Goal: Task Accomplishment & Management: Manage account settings

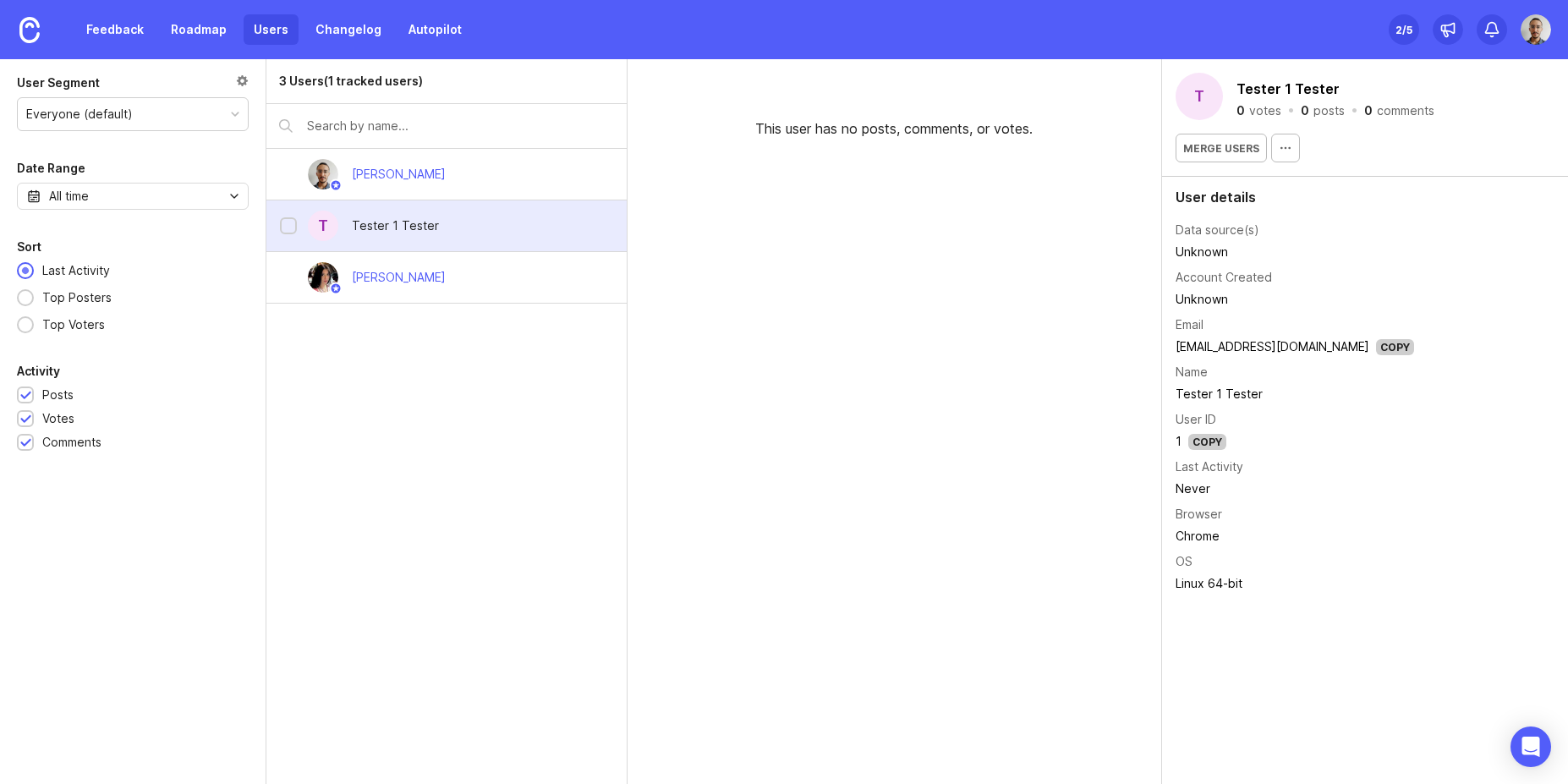
click at [460, 223] on div "T Tester 1 Tester" at bounding box center [445, 226] width 359 height 52
click at [1239, 200] on div "User details" at bounding box center [1365, 197] width 379 height 14
click at [608, 492] on div "3 Users (1 tracked users) Joao Gilberto T Tester 1 Tester Sofiia Filippova" at bounding box center [446, 422] width 360 height 725
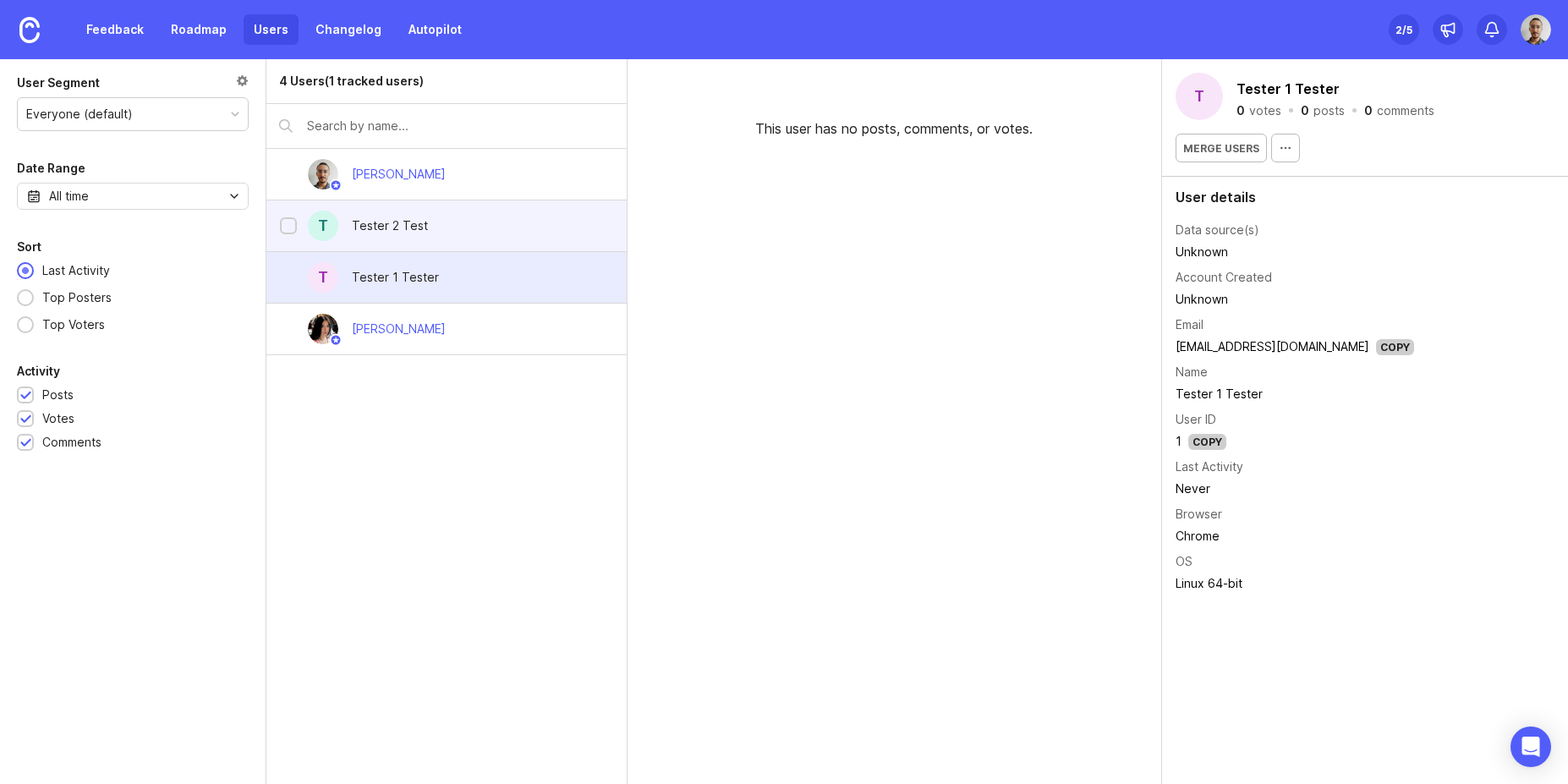
click at [445, 213] on div "T Tester 2 Test" at bounding box center [445, 226] width 359 height 52
click at [434, 286] on div "Tester 1 Tester" at bounding box center [395, 277] width 114 height 37
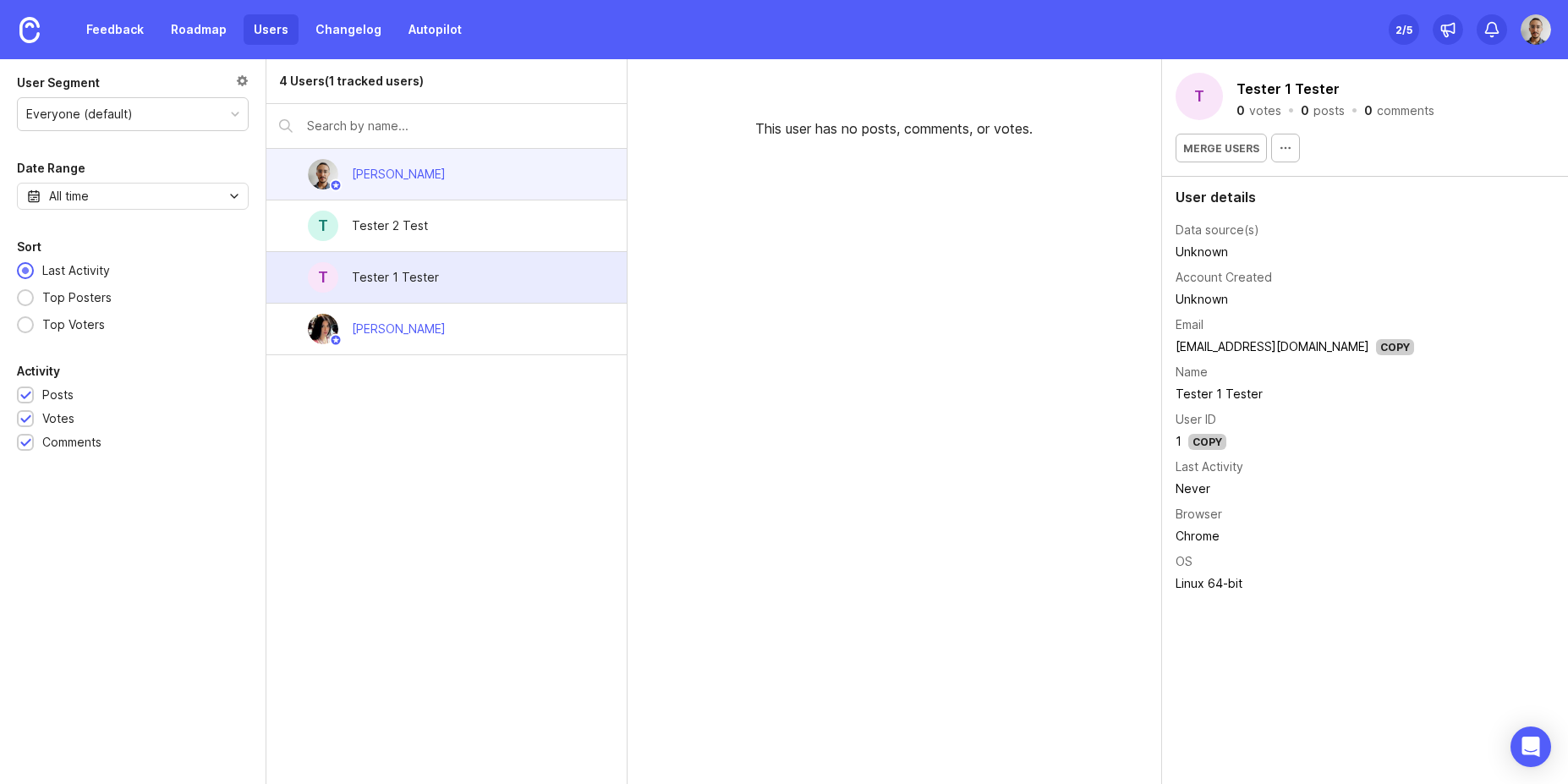
click at [438, 166] on div "[PERSON_NAME]" at bounding box center [399, 174] width 121 height 37
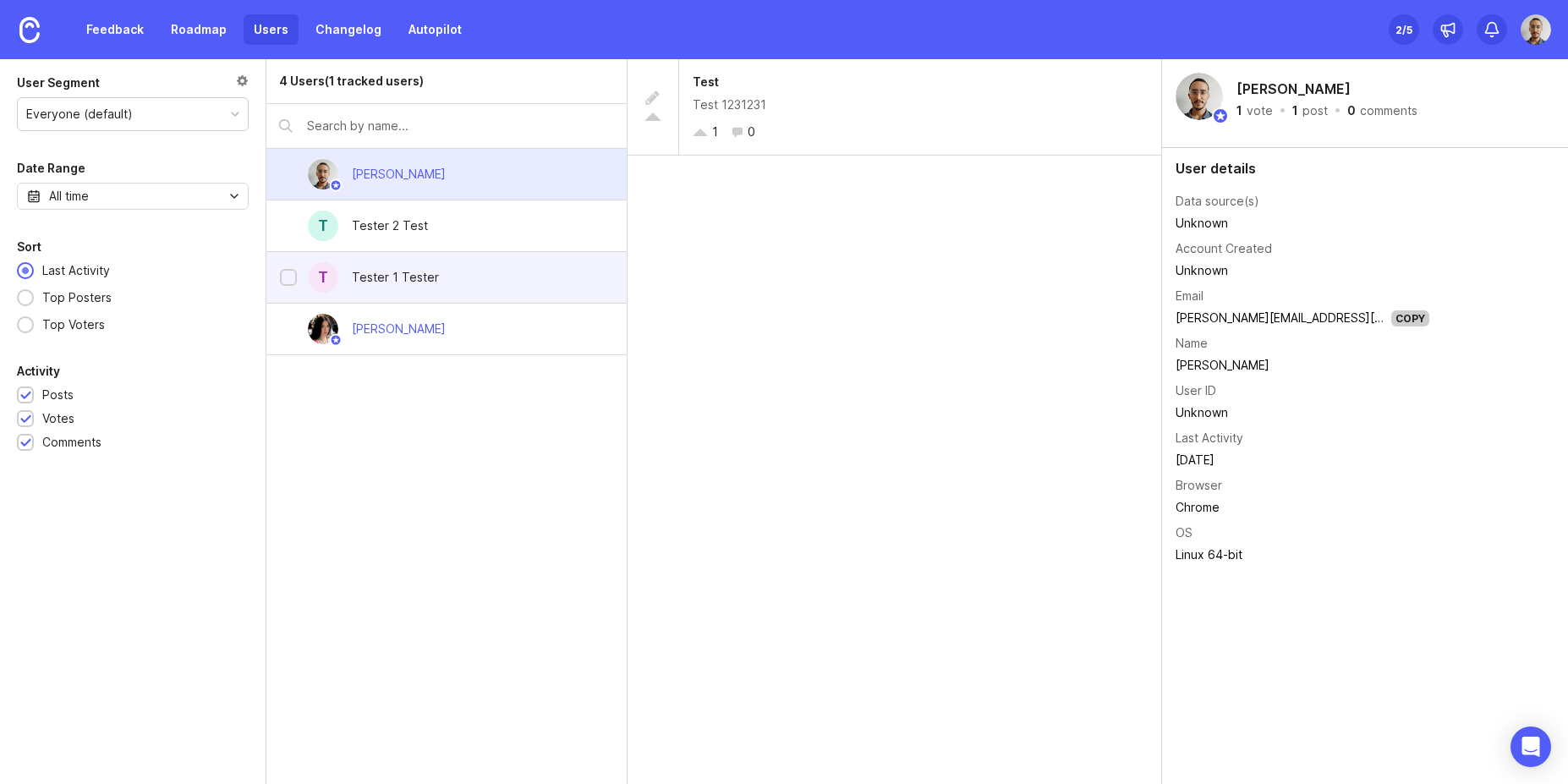
click at [445, 277] on div "Tester 1 Tester" at bounding box center [395, 277] width 114 height 37
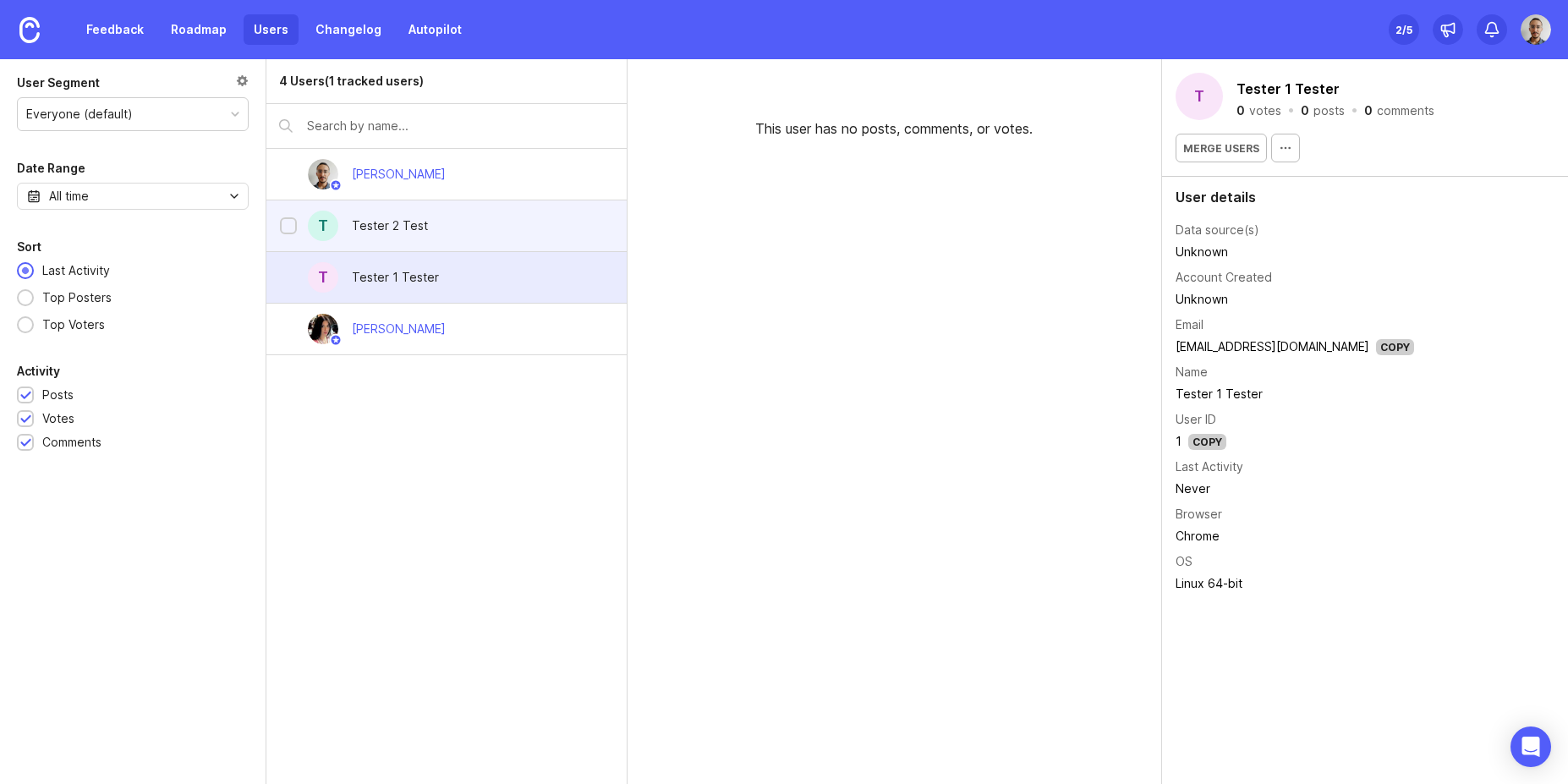
click at [458, 235] on div "T Tester 2 Test" at bounding box center [445, 226] width 359 height 52
click at [459, 270] on div "T Tester 1 Tester" at bounding box center [445, 278] width 359 height 52
click at [457, 241] on div "T Tester 2 Test" at bounding box center [445, 226] width 359 height 52
click at [457, 269] on div "T Tester 1 Tester" at bounding box center [445, 278] width 359 height 52
click at [449, 224] on div "T Tester 2 Test" at bounding box center [445, 226] width 359 height 52
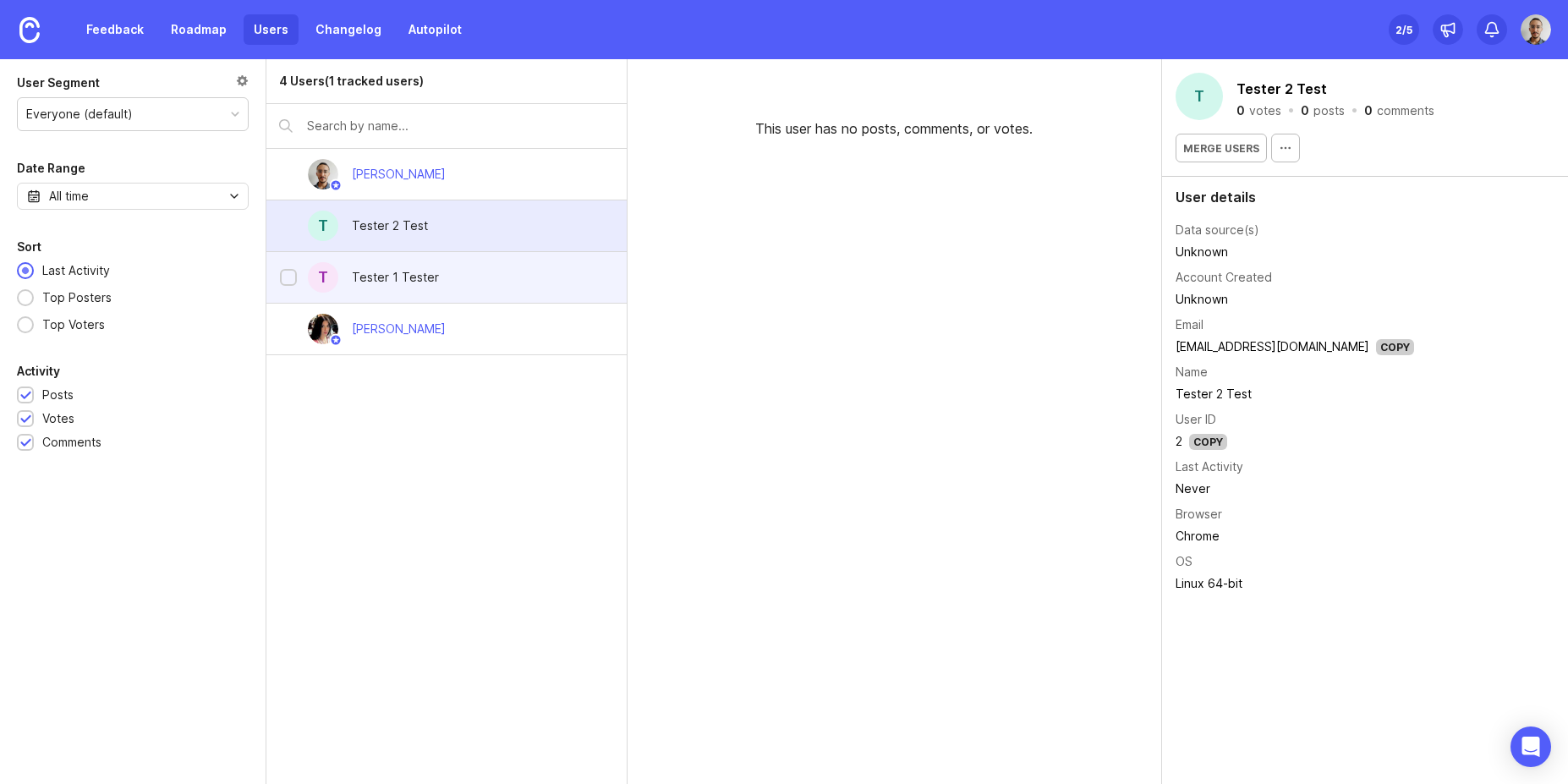
click at [432, 263] on div "Tester 1 Tester" at bounding box center [395, 277] width 114 height 37
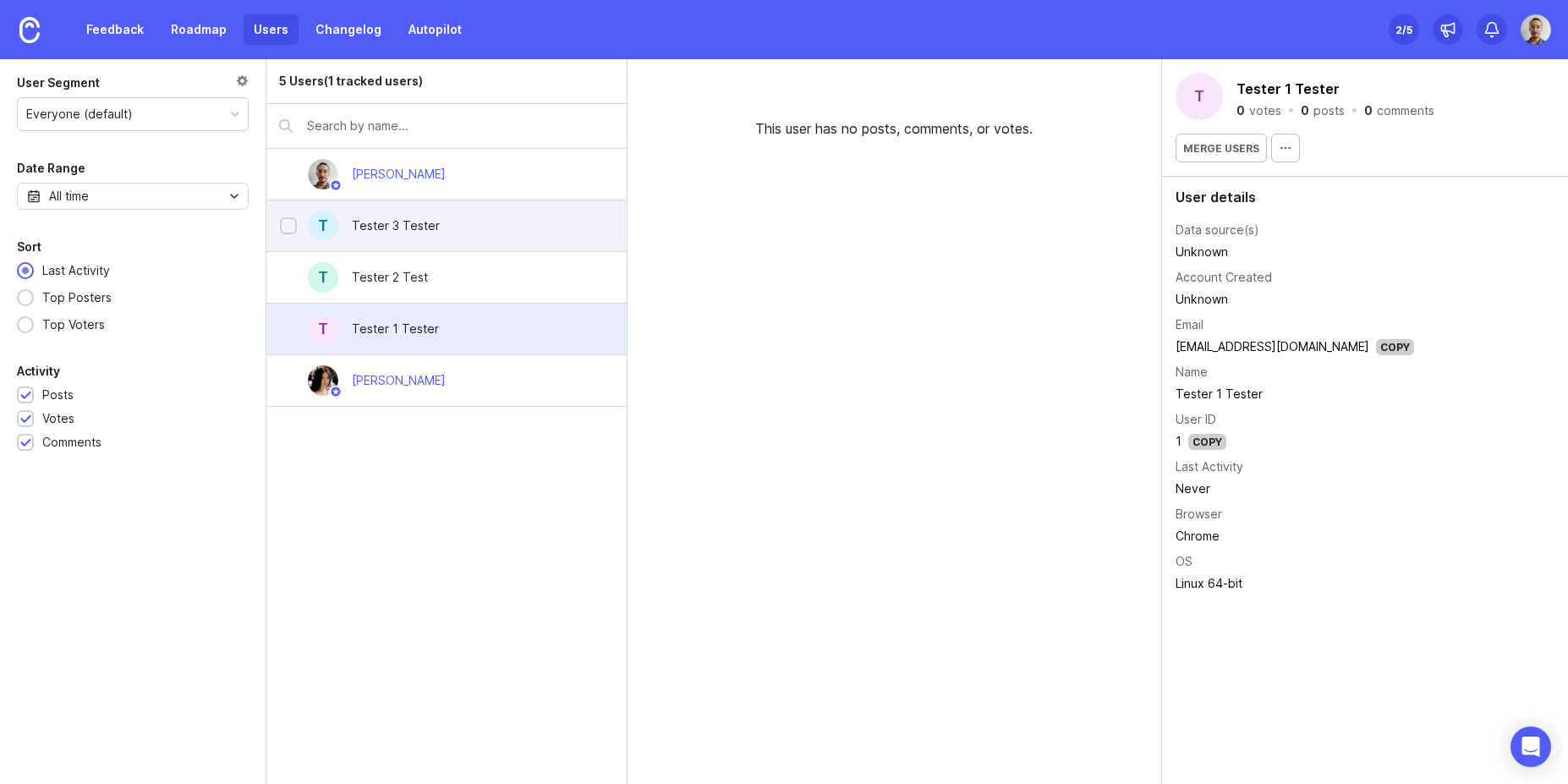
click at [388, 233] on div "Tester 3 Tester" at bounding box center [395, 226] width 88 height 19
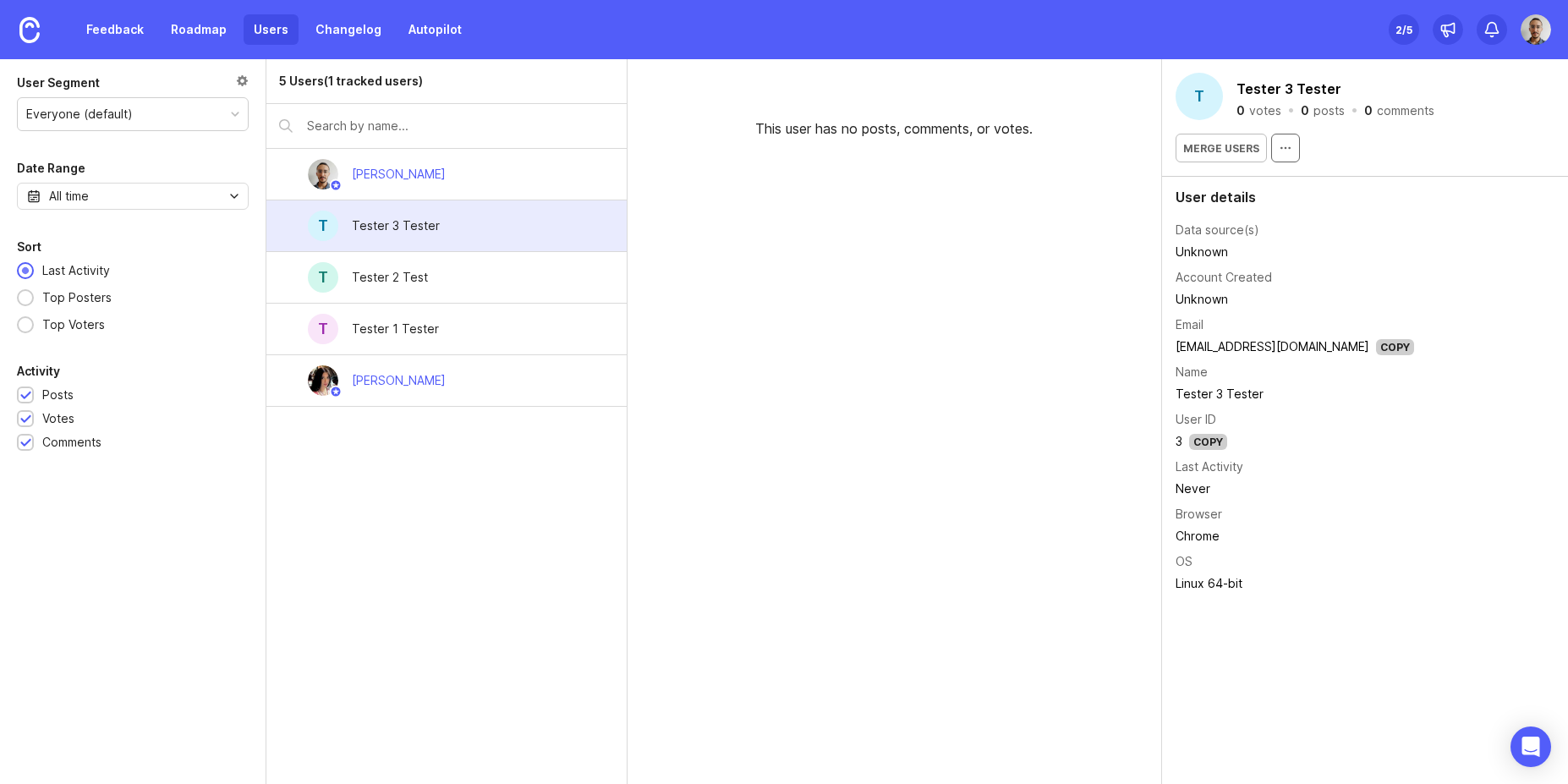
click at [1279, 147] on icon "button" at bounding box center [1285, 148] width 14 height 14
drag, startPoint x: 1223, startPoint y: 156, endPoint x: 1306, endPoint y: 241, distance: 118.8
click at [1306, 241] on div "T Tester 3 Tester 0 votes · 0 posts · 0 comments Merge users User details Data …" at bounding box center [1365, 422] width 406 height 725
click at [490, 486] on div "5 Users (1 tracked users) Joao Gilberto T Tester 3 Tester T Tester 2 Test T Tes…" at bounding box center [446, 422] width 360 height 725
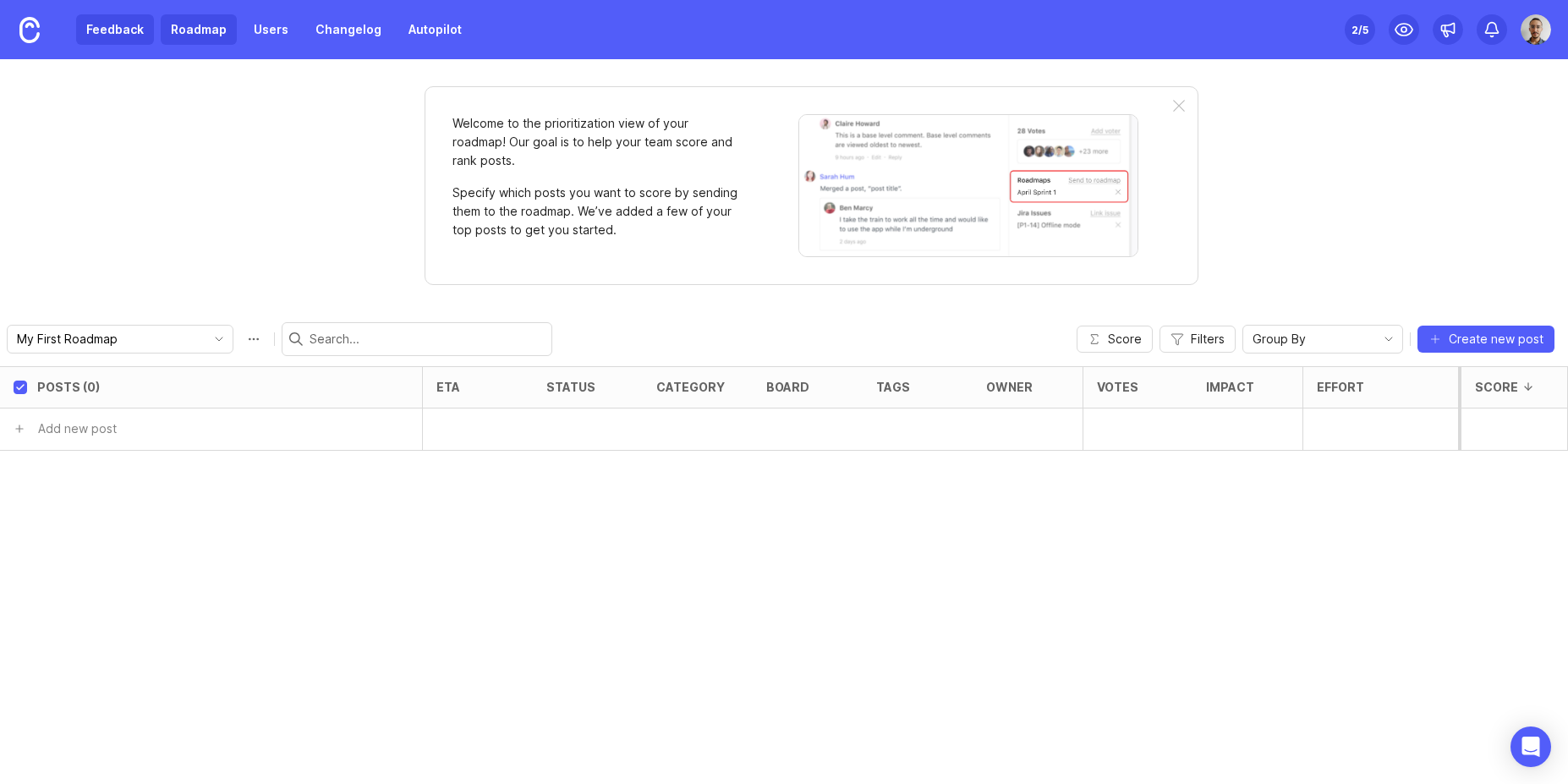
click at [98, 20] on link "Feedback" at bounding box center [116, 30] width 78 height 31
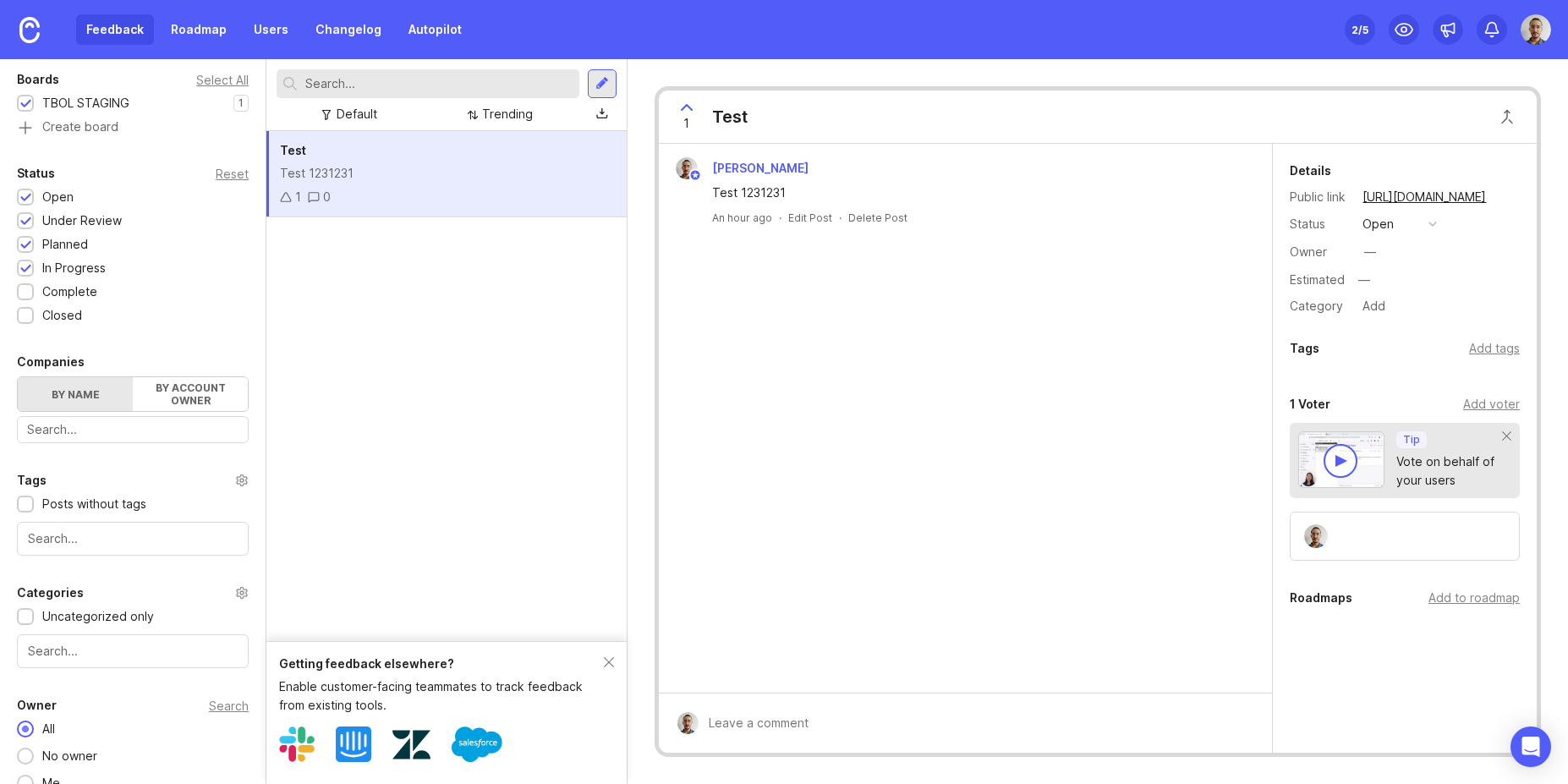
scroll to position [267, 0]
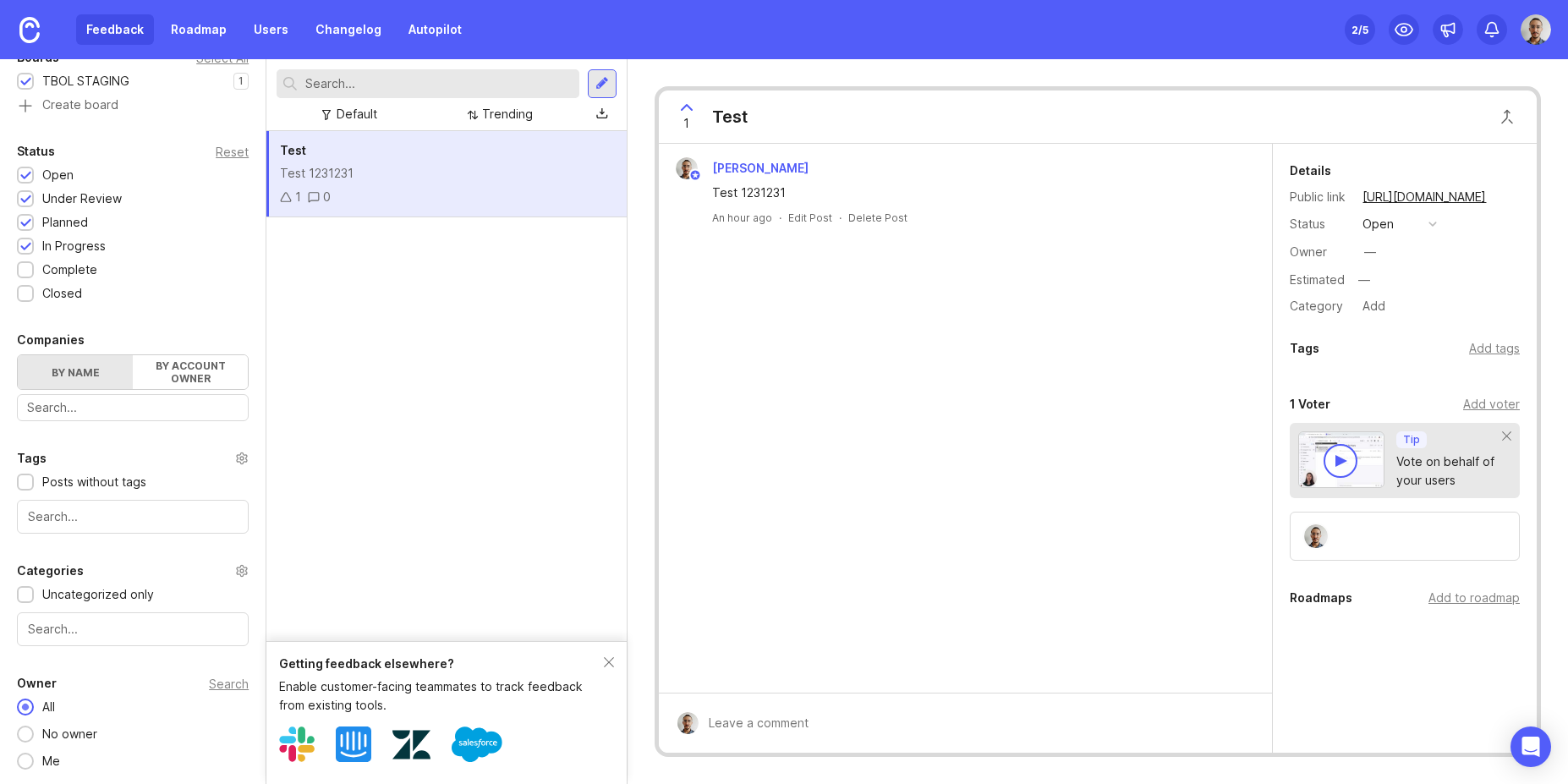
click at [1354, 32] on div "2 /5" at bounding box center [1360, 30] width 17 height 24
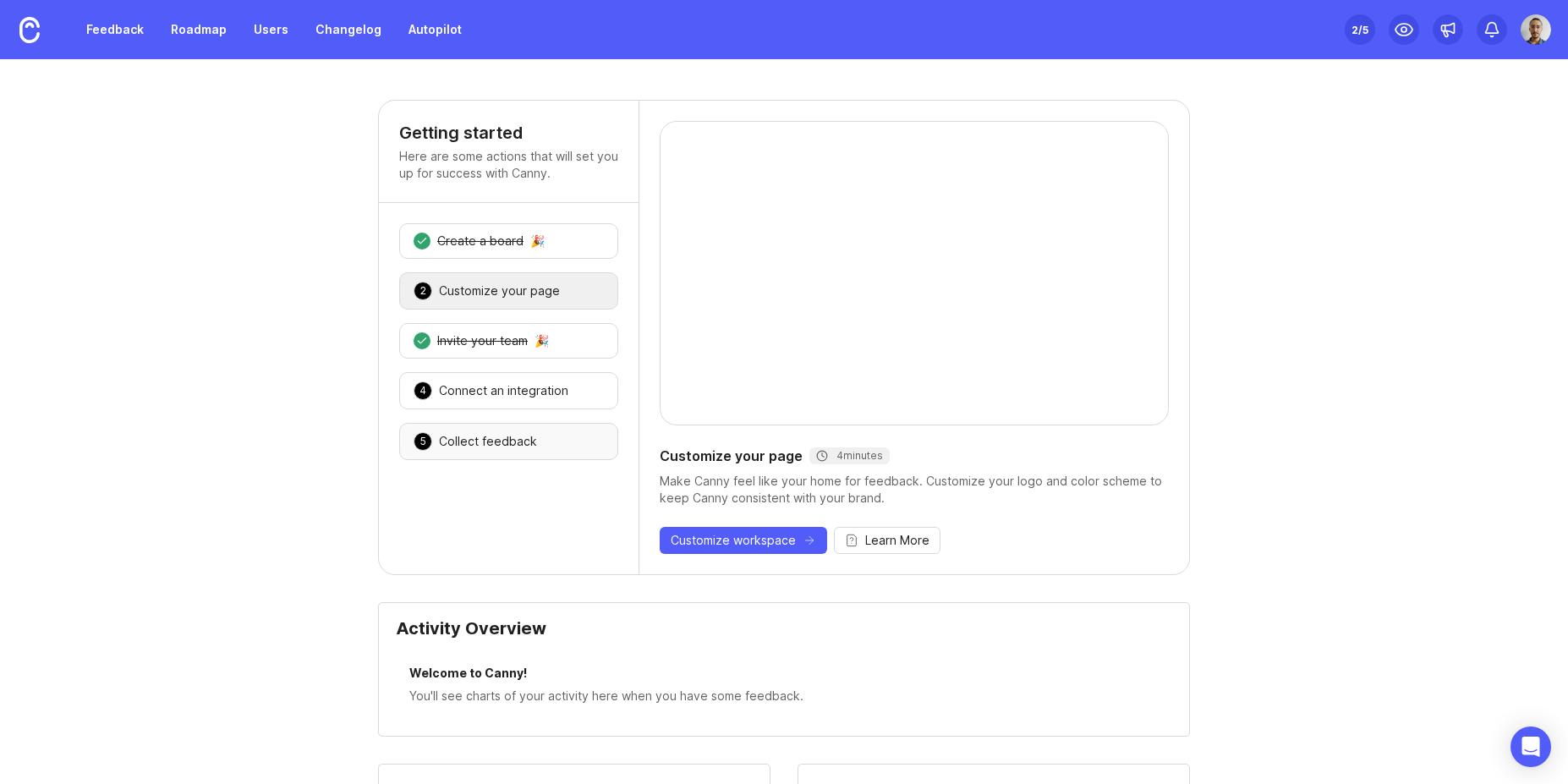
click at [485, 441] on div "Collect feedback" at bounding box center [487, 441] width 98 height 17
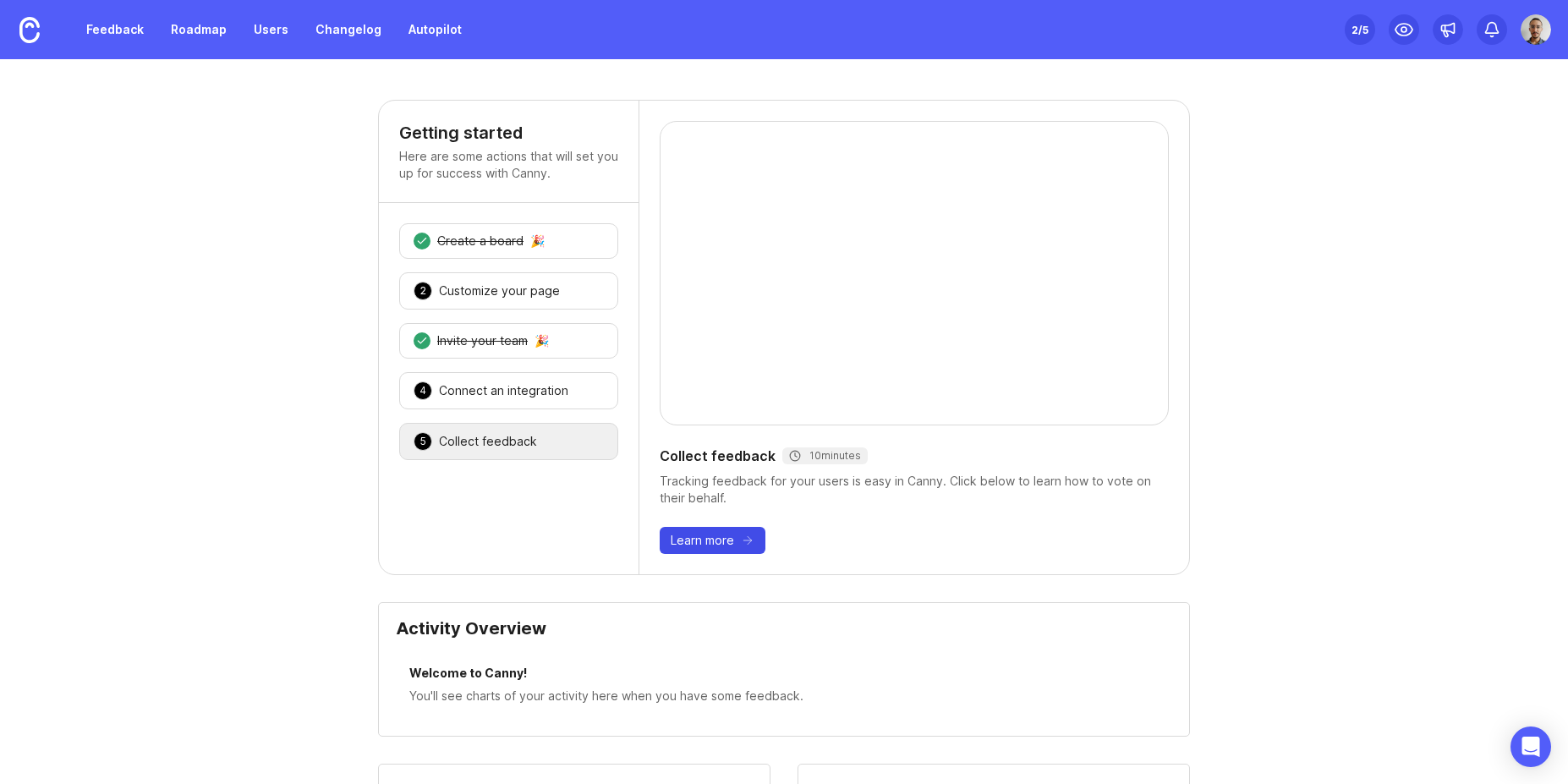
click at [733, 543] on button "Learn more" at bounding box center [712, 541] width 105 height 27
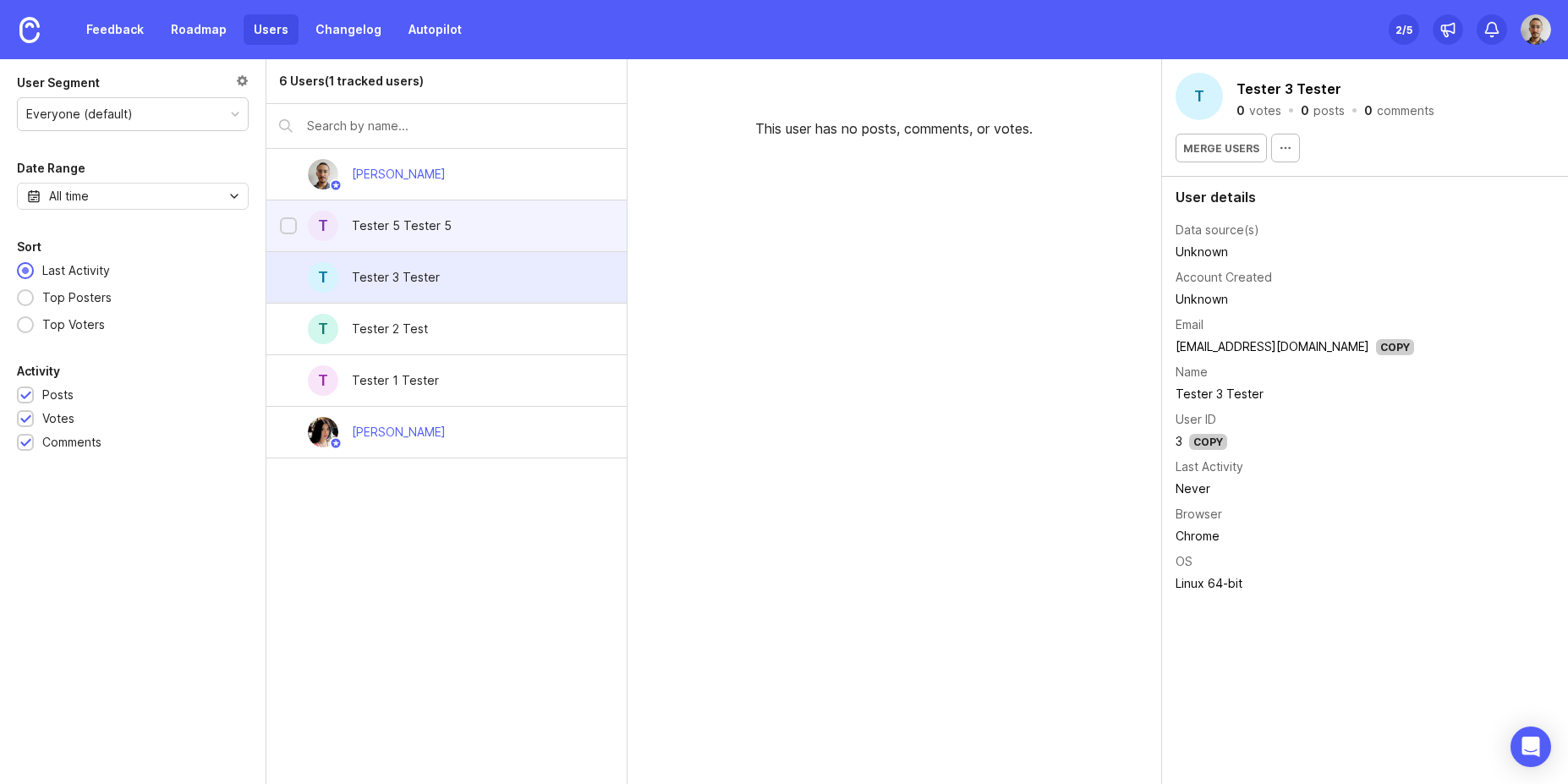
click at [481, 239] on div "T Tester 5 Tester 5" at bounding box center [445, 226] width 359 height 52
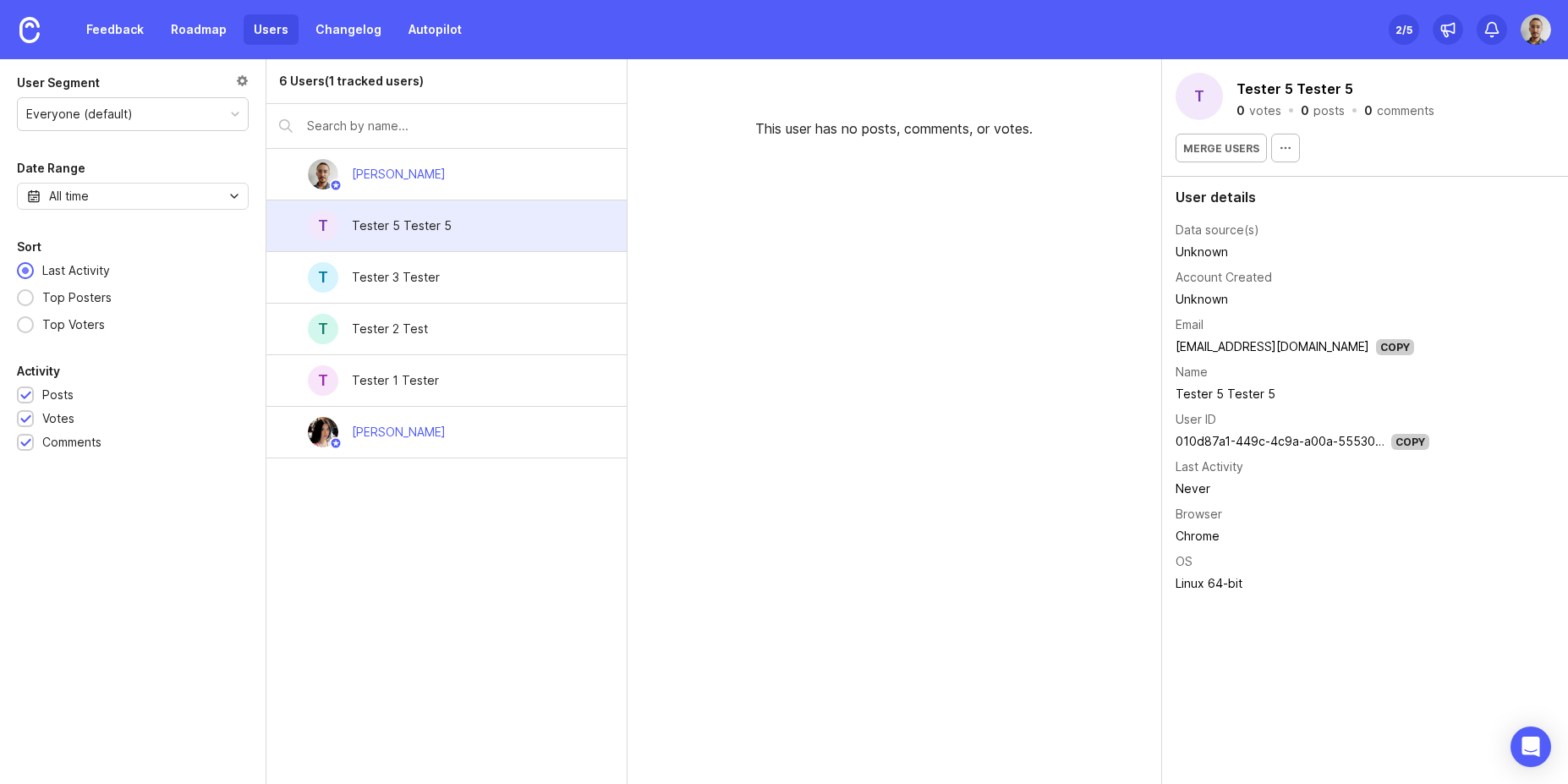
click at [388, 506] on div "6 Users (1 tracked users) Joao Gilberto T Tester 5 Tester 5 T Tester 3 Tester T…" at bounding box center [446, 422] width 360 height 725
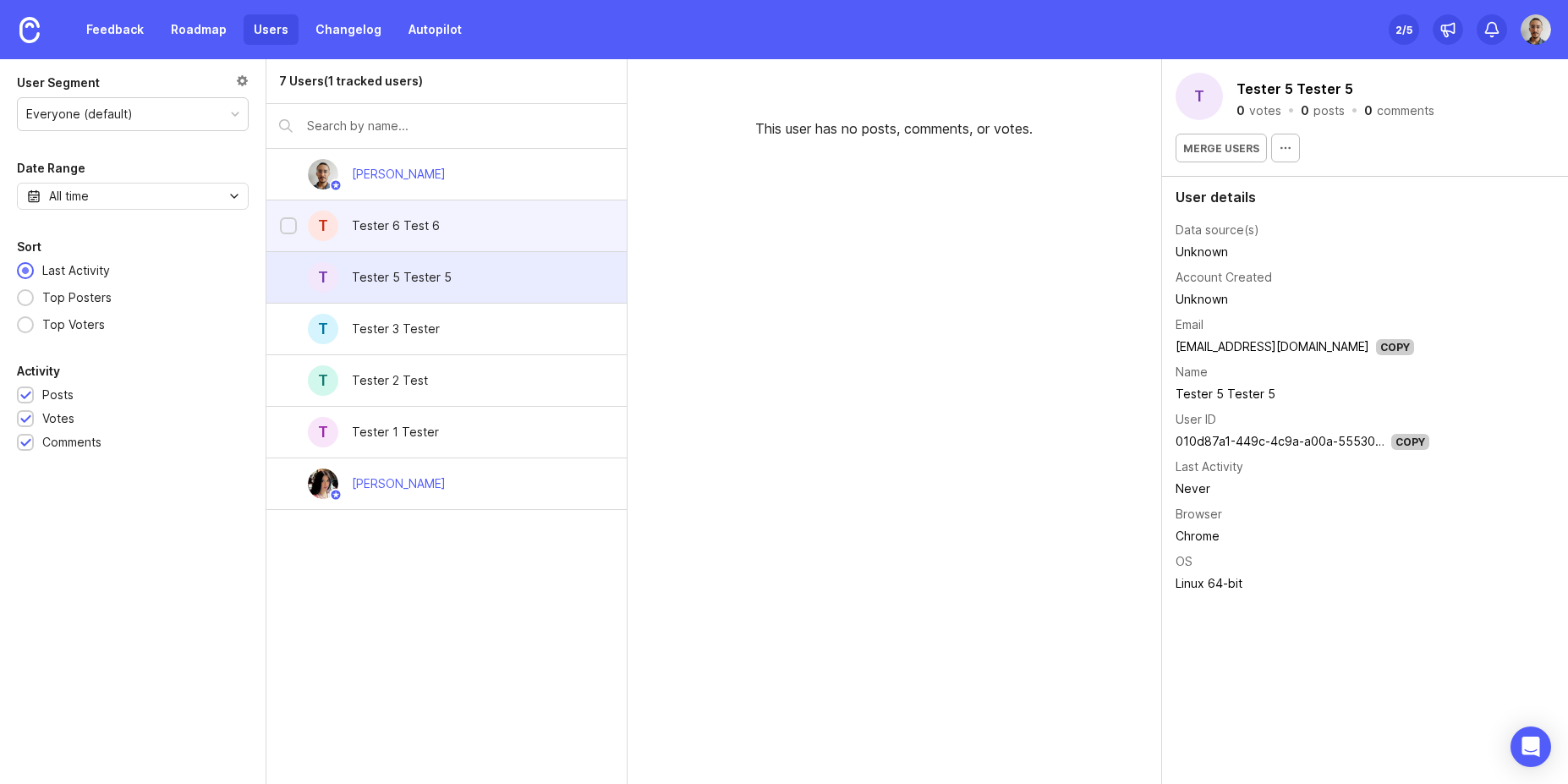
click at [436, 225] on div "Tester 6 Test 6" at bounding box center [395, 226] width 115 height 37
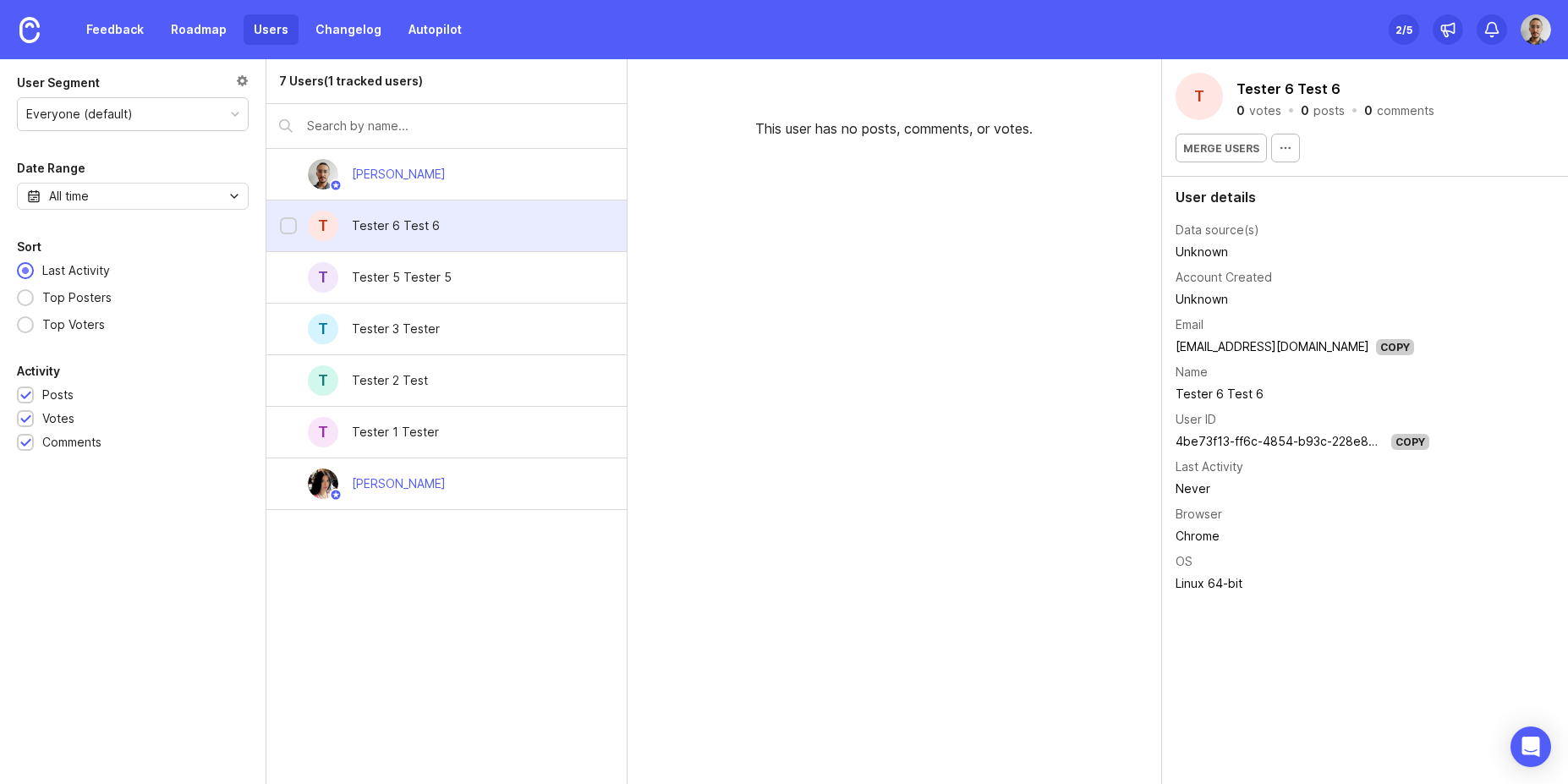
click at [436, 225] on div "Tester 6 Test 6" at bounding box center [395, 226] width 115 height 37
click at [1195, 288] on td "Unknown" at bounding box center [1302, 299] width 254 height 22
click at [1402, 437] on div "Copy" at bounding box center [1410, 441] width 38 height 16
click at [425, 181] on div "Joao Gilberto" at bounding box center [399, 174] width 93 height 19
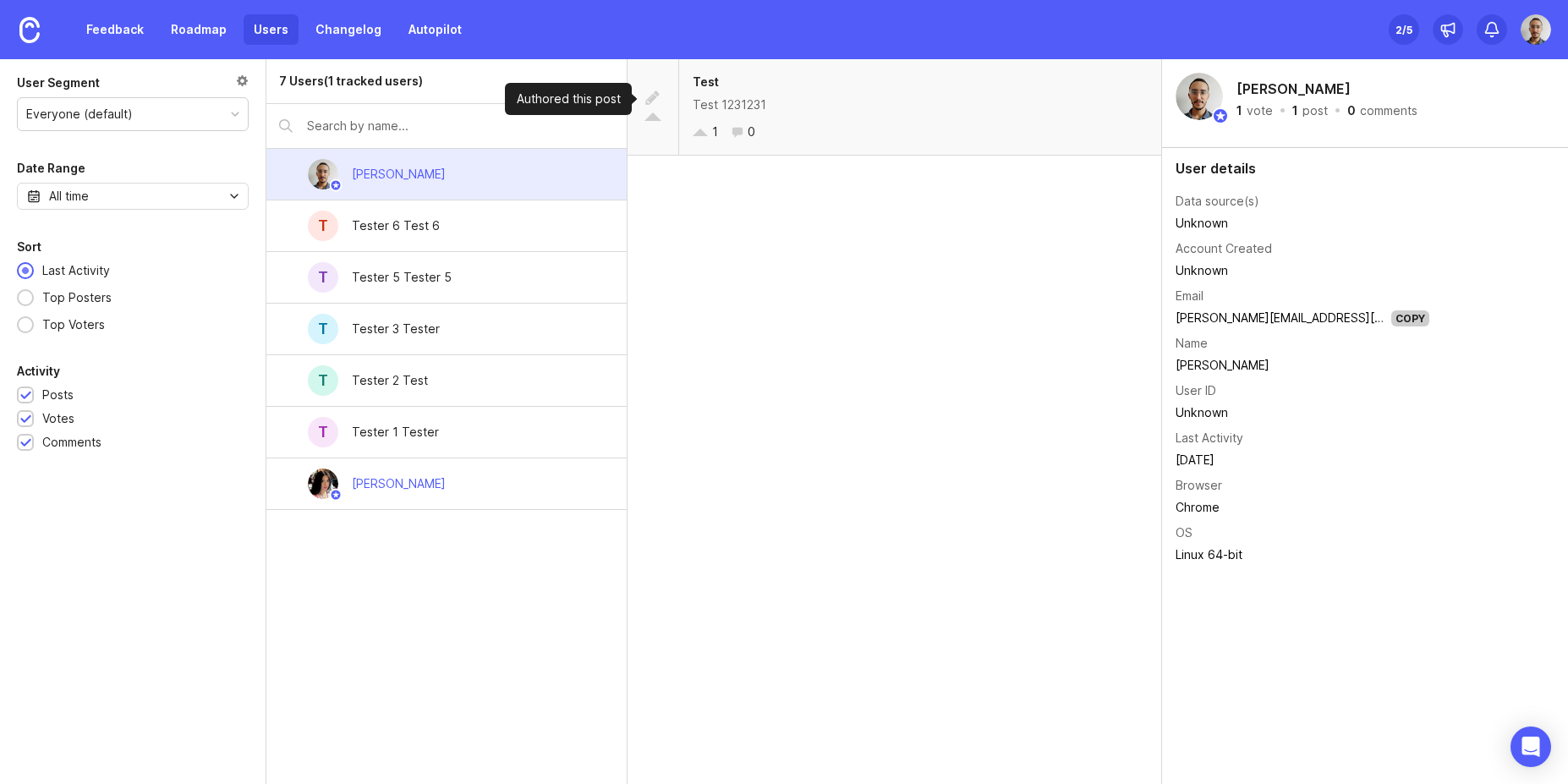
click at [650, 100] on div at bounding box center [652, 99] width 16 height 19
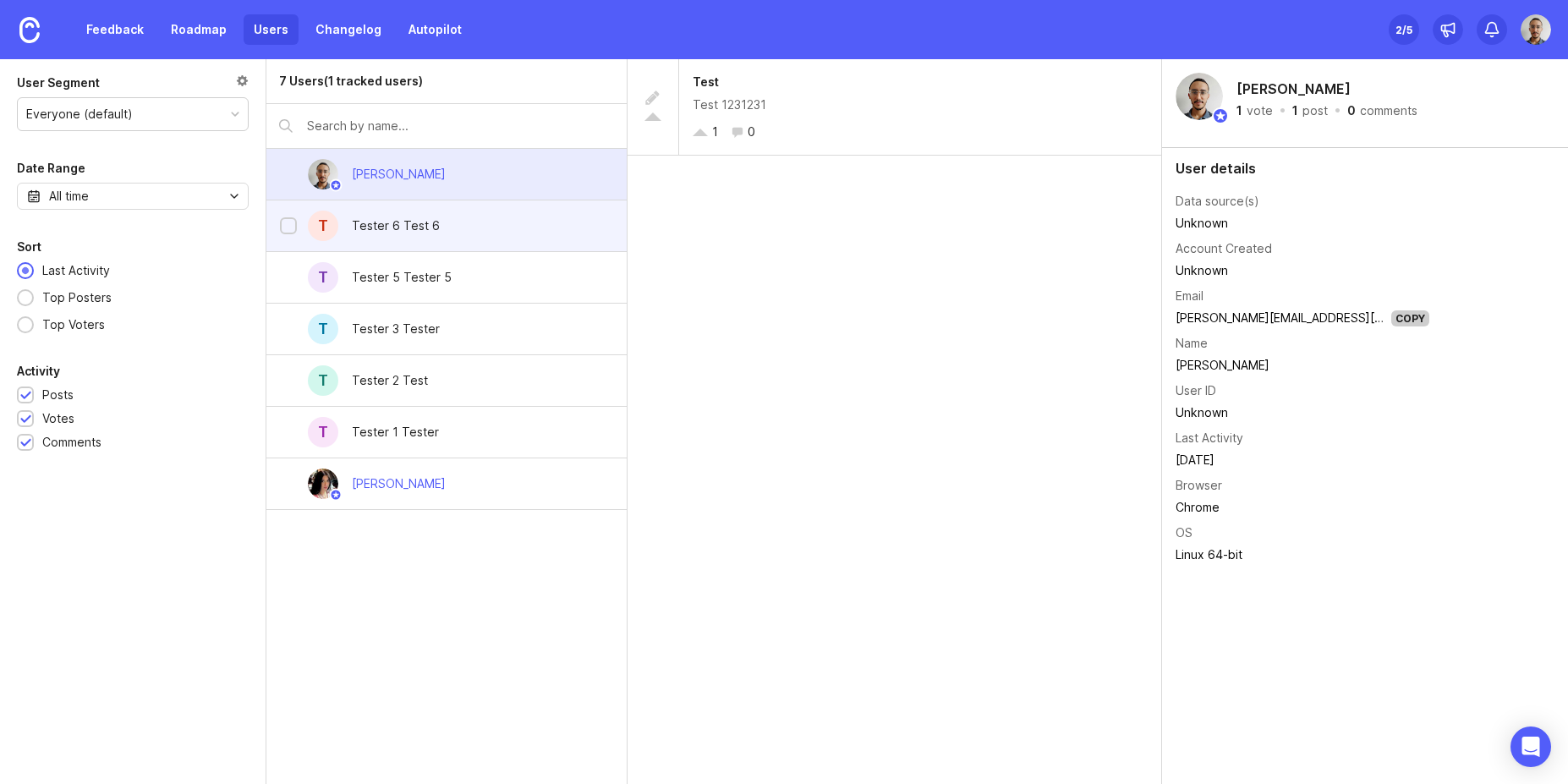
click at [405, 241] on div "Tester 6 Test 6" at bounding box center [395, 226] width 115 height 37
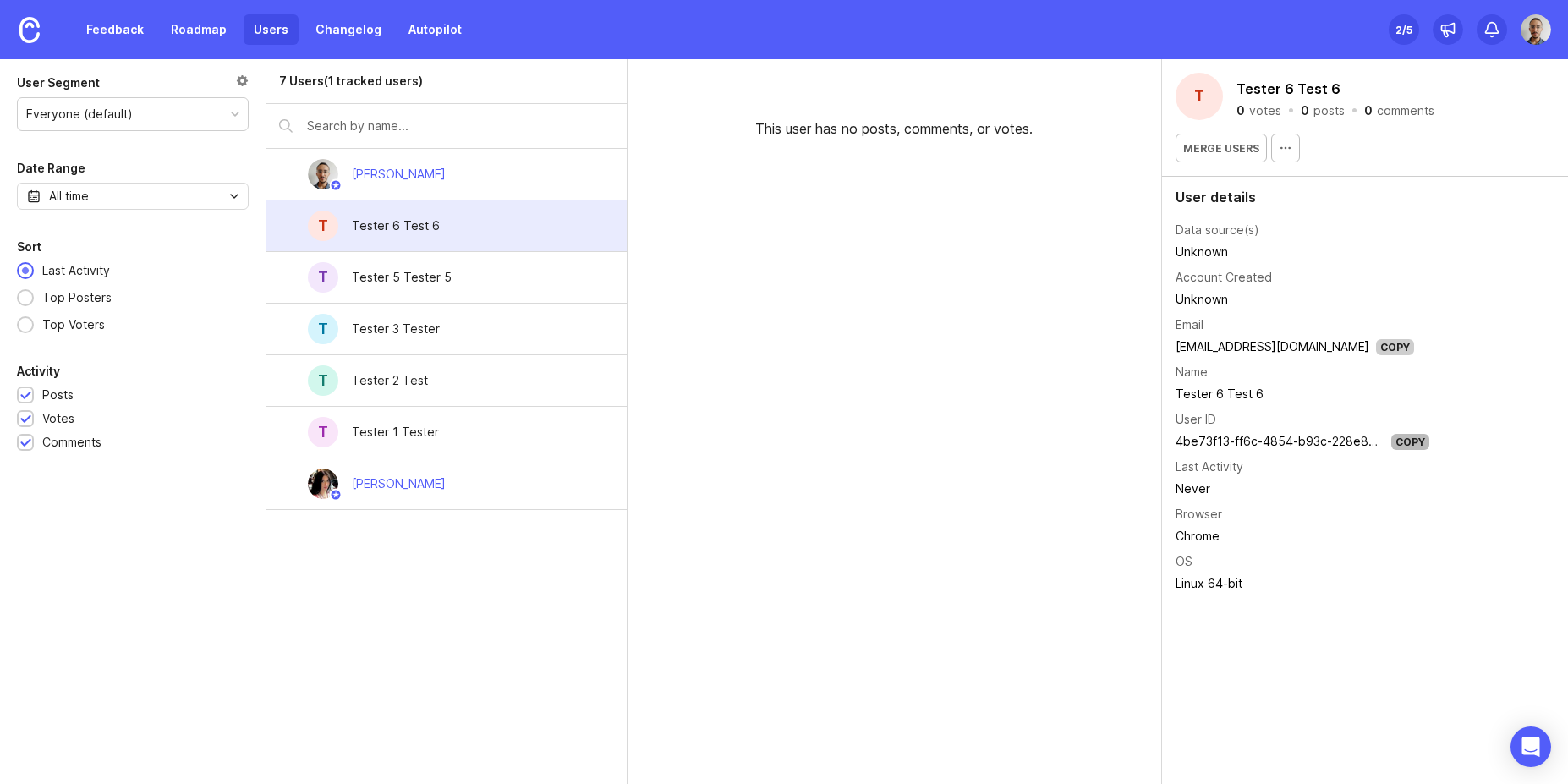
click at [1414, 446] on div "Copy" at bounding box center [1410, 441] width 38 height 16
click at [410, 375] on div "Tester 2 Test" at bounding box center [390, 381] width 76 height 19
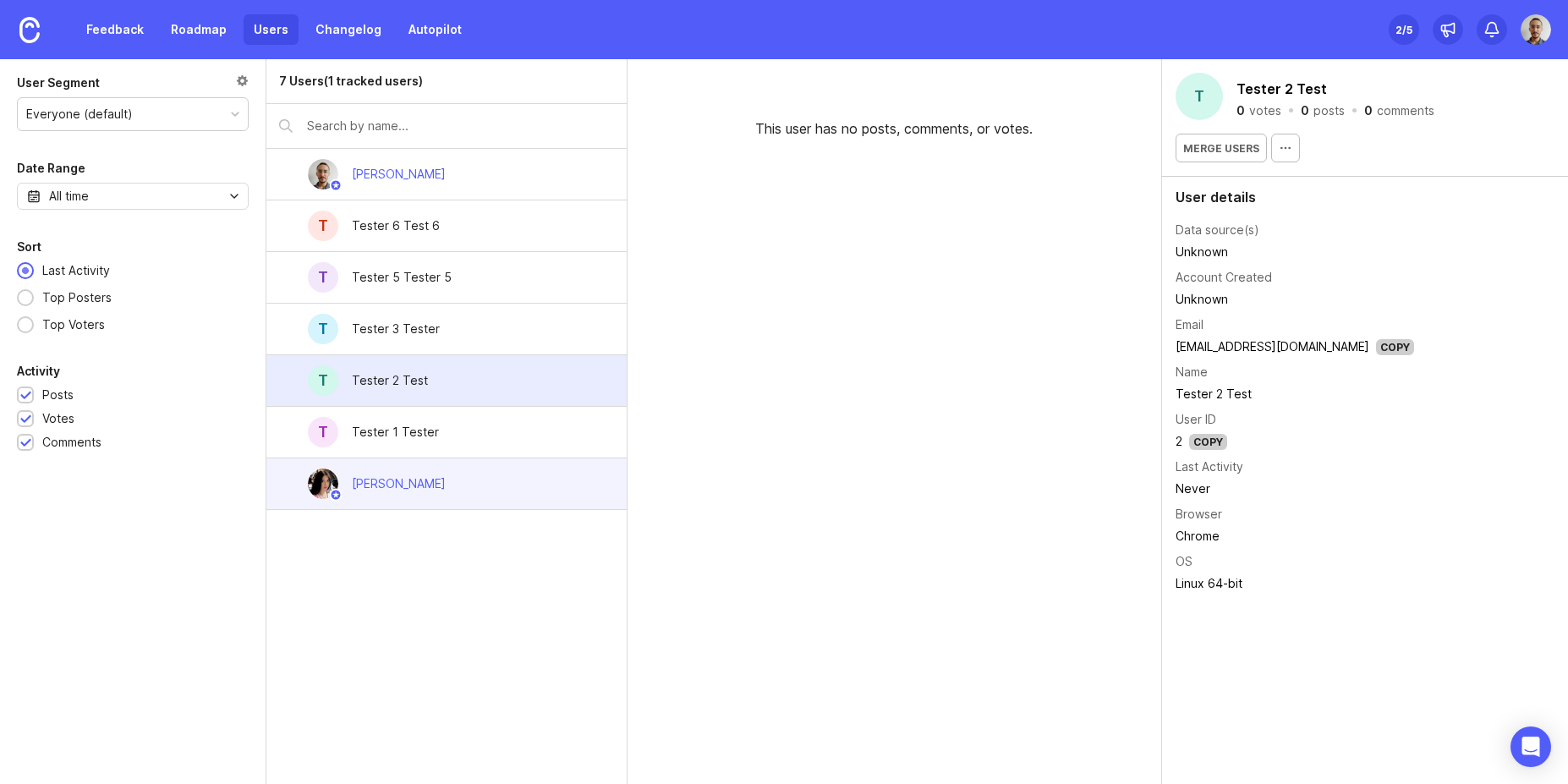
click at [444, 488] on div "Sofiia Filippova" at bounding box center [399, 484] width 121 height 37
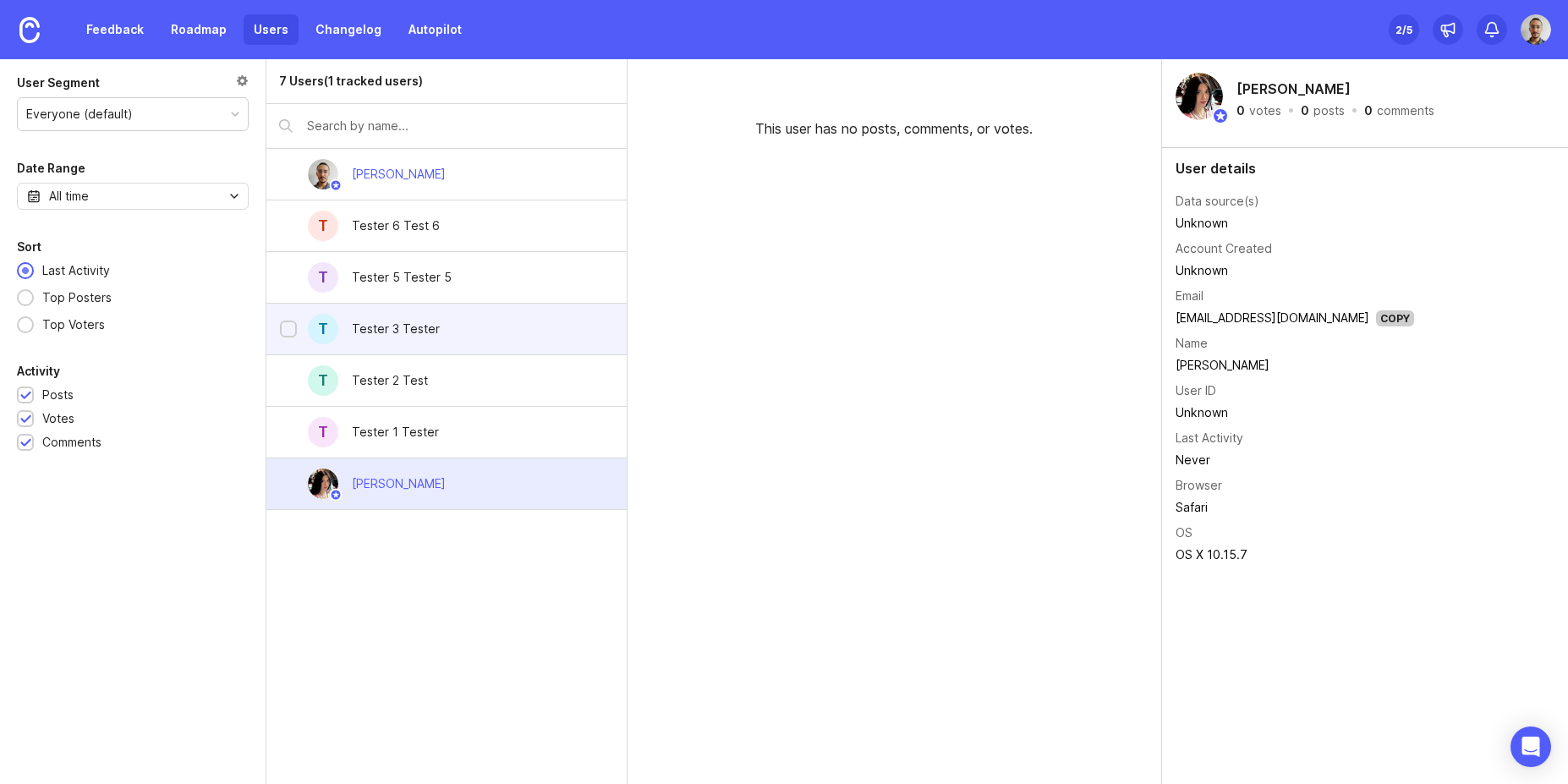
click at [452, 320] on div "T Tester 3 Tester" at bounding box center [445, 329] width 359 height 52
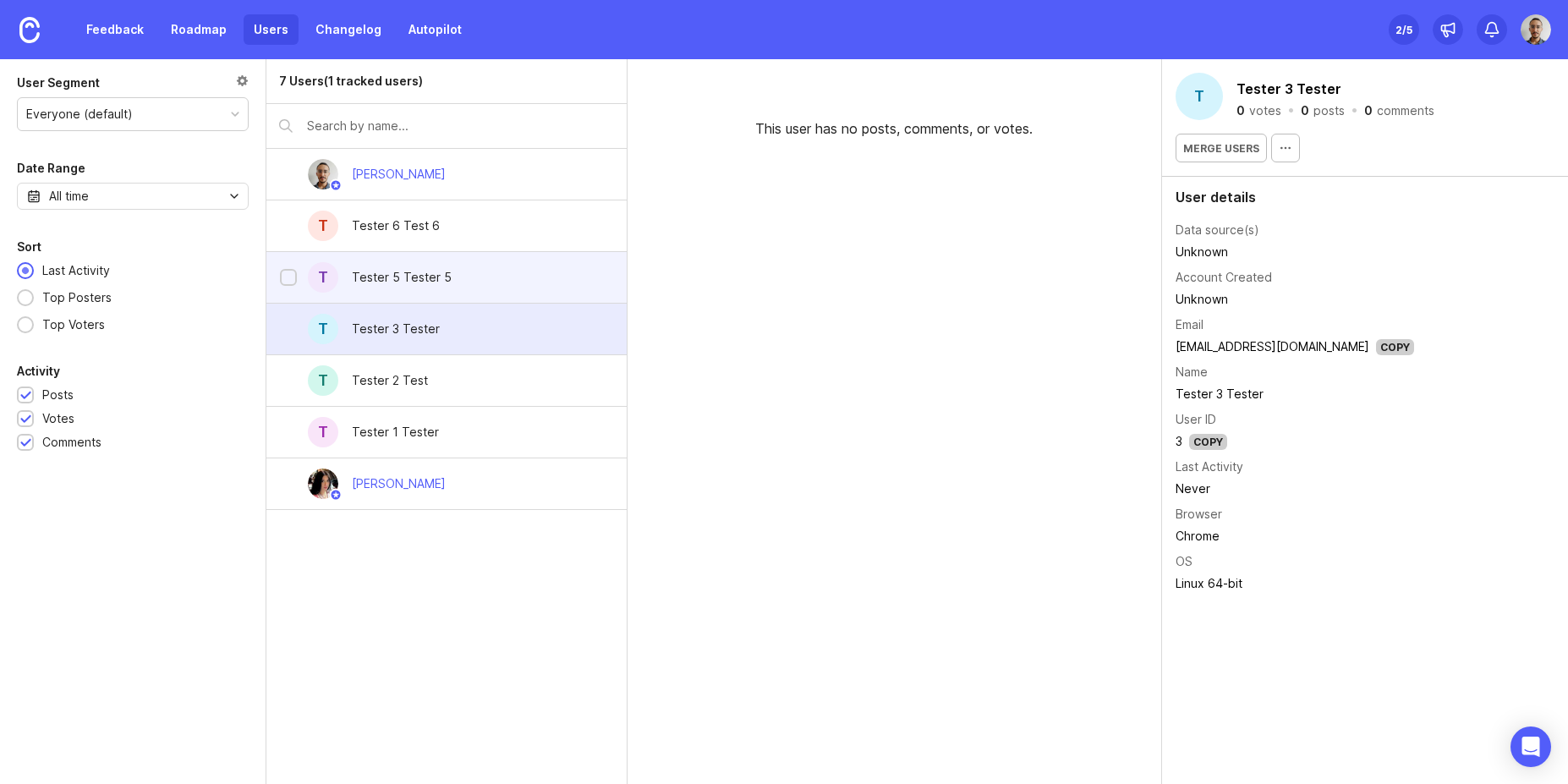
click at [466, 280] on div "T Tester 5 Tester 5" at bounding box center [445, 278] width 359 height 52
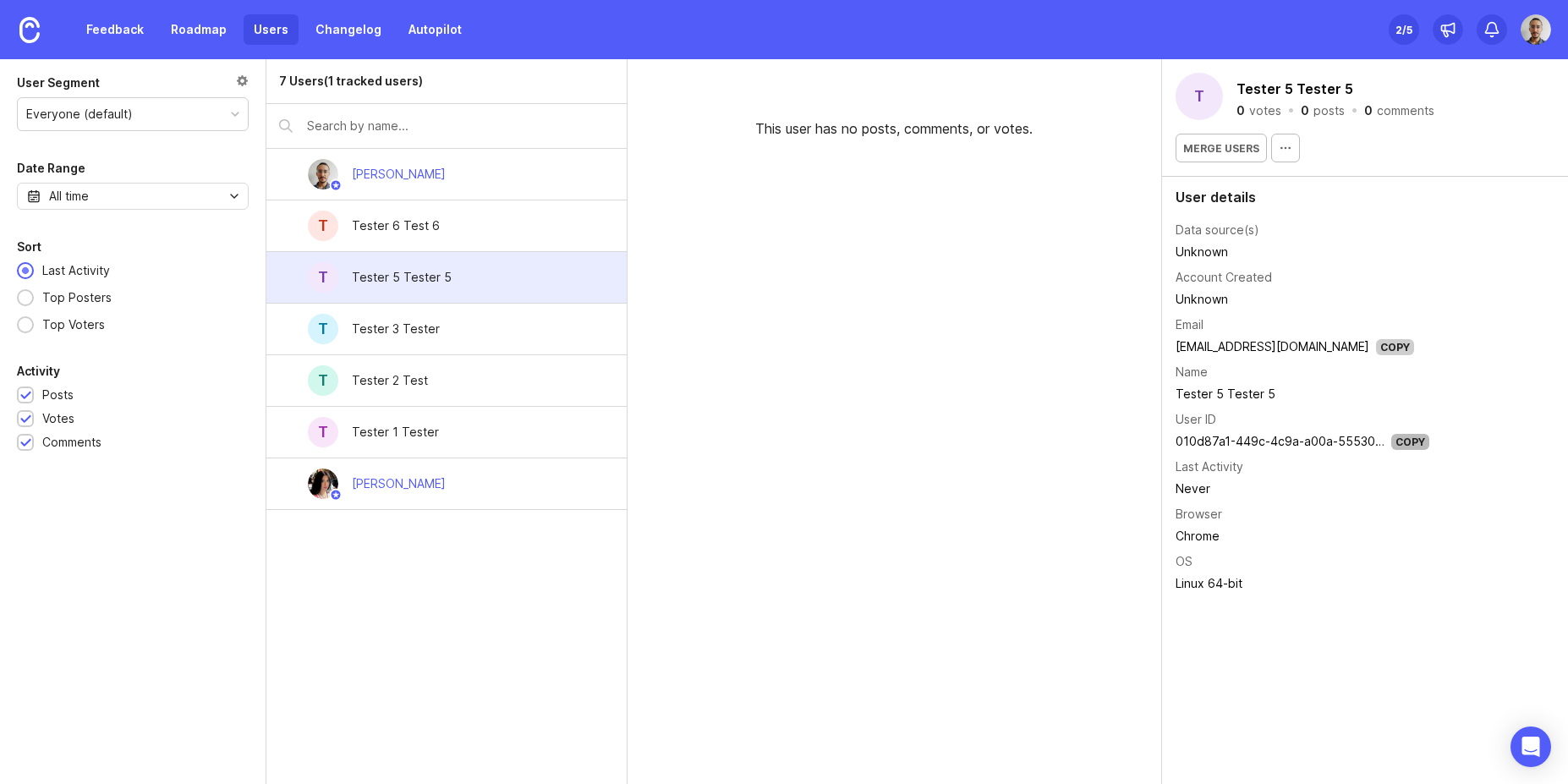
click at [1407, 442] on div "Copy" at bounding box center [1410, 441] width 38 height 16
click at [1413, 435] on div "Copy" at bounding box center [1410, 441] width 38 height 16
click at [137, 29] on link "Feedback" at bounding box center [116, 30] width 78 height 31
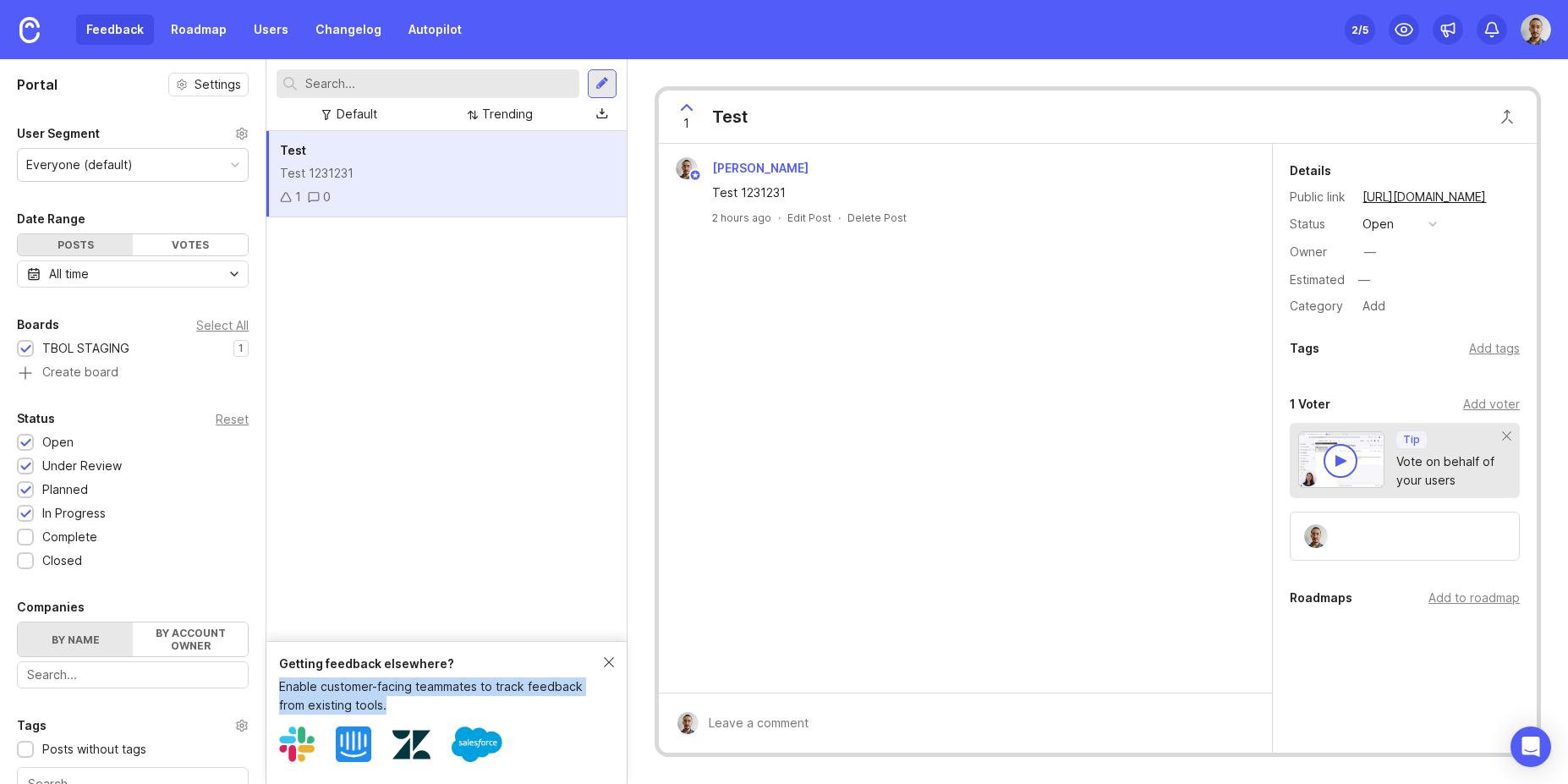
click at [603, 659] on div "Getting feedback elsewhere? Enable customer-facing teammates to track feedback …" at bounding box center [445, 685] width 334 height 60
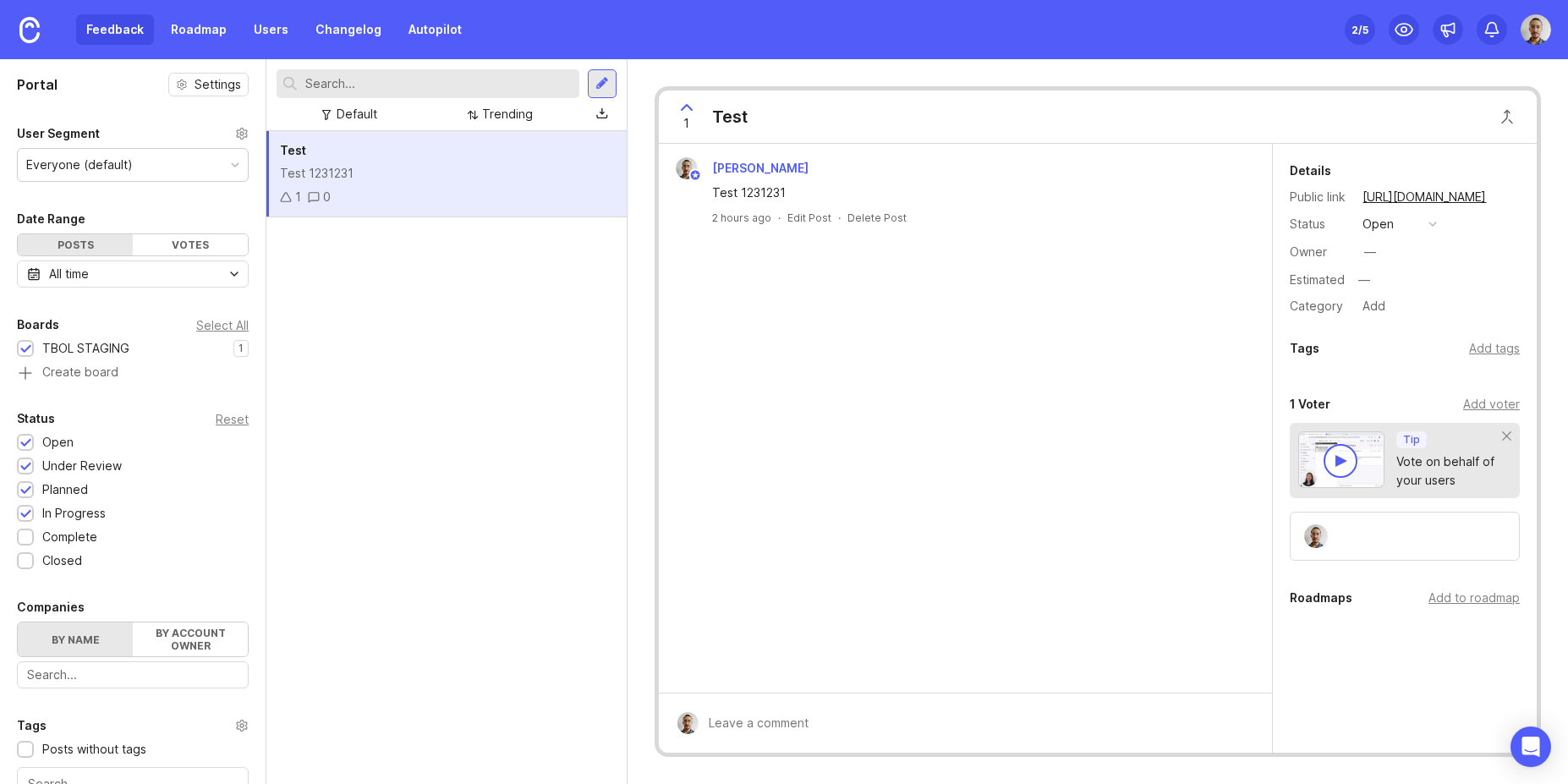
click at [732, 180] on div "Test 1231231" at bounding box center [965, 190] width 600 height 23
click at [419, 185] on div "Test Test 1231231 1 0" at bounding box center [445, 173] width 359 height 86
drag, startPoint x: 414, startPoint y: 185, endPoint x: 389, endPoint y: 189, distance: 25.3
click at [386, 189] on div "Test Test 1231231 1 0" at bounding box center [445, 173] width 359 height 86
click at [733, 167] on span "Joao Gilberto" at bounding box center [760, 168] width 96 height 14
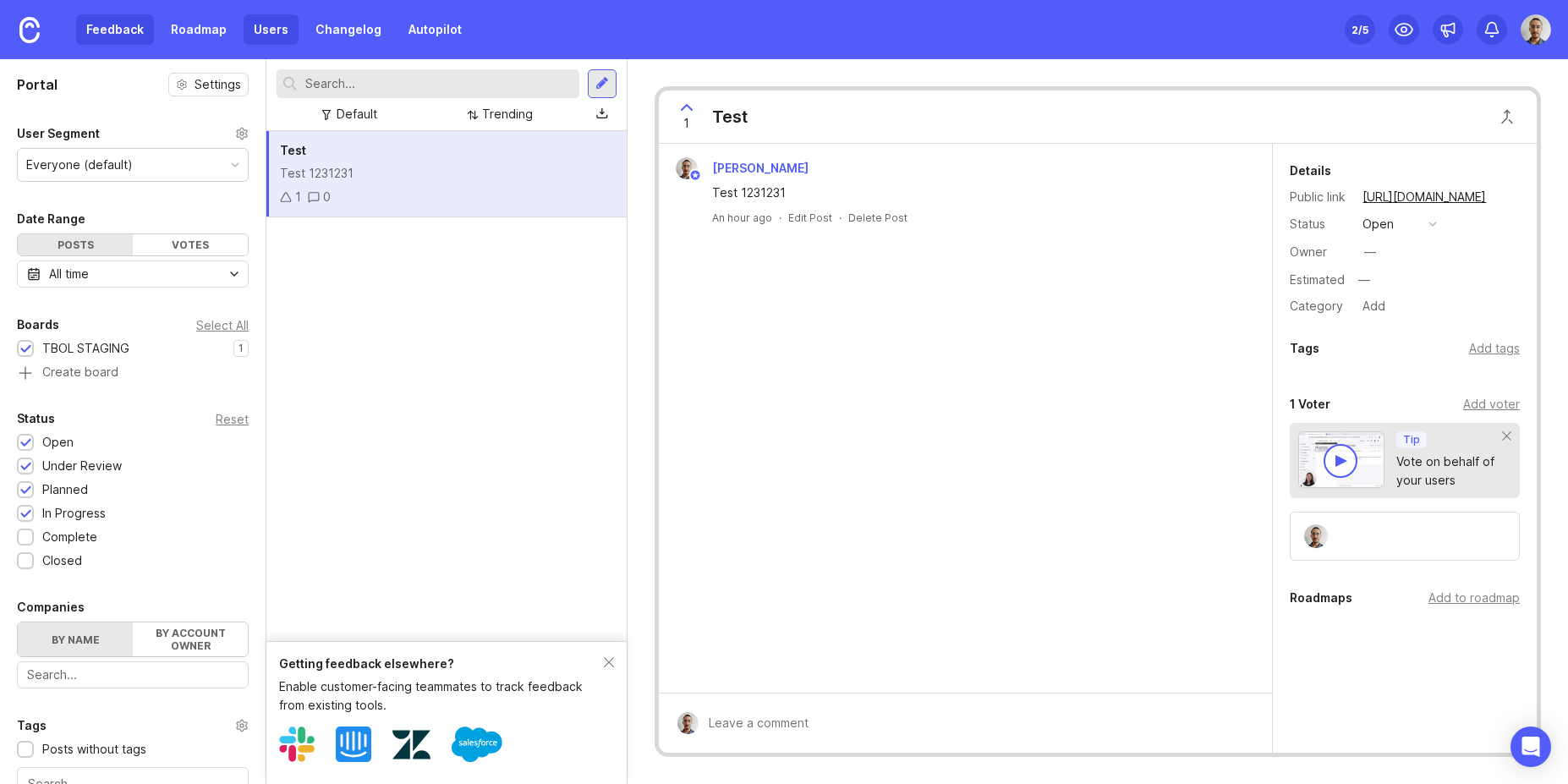
click at [261, 30] on link "Users" at bounding box center [271, 30] width 55 height 31
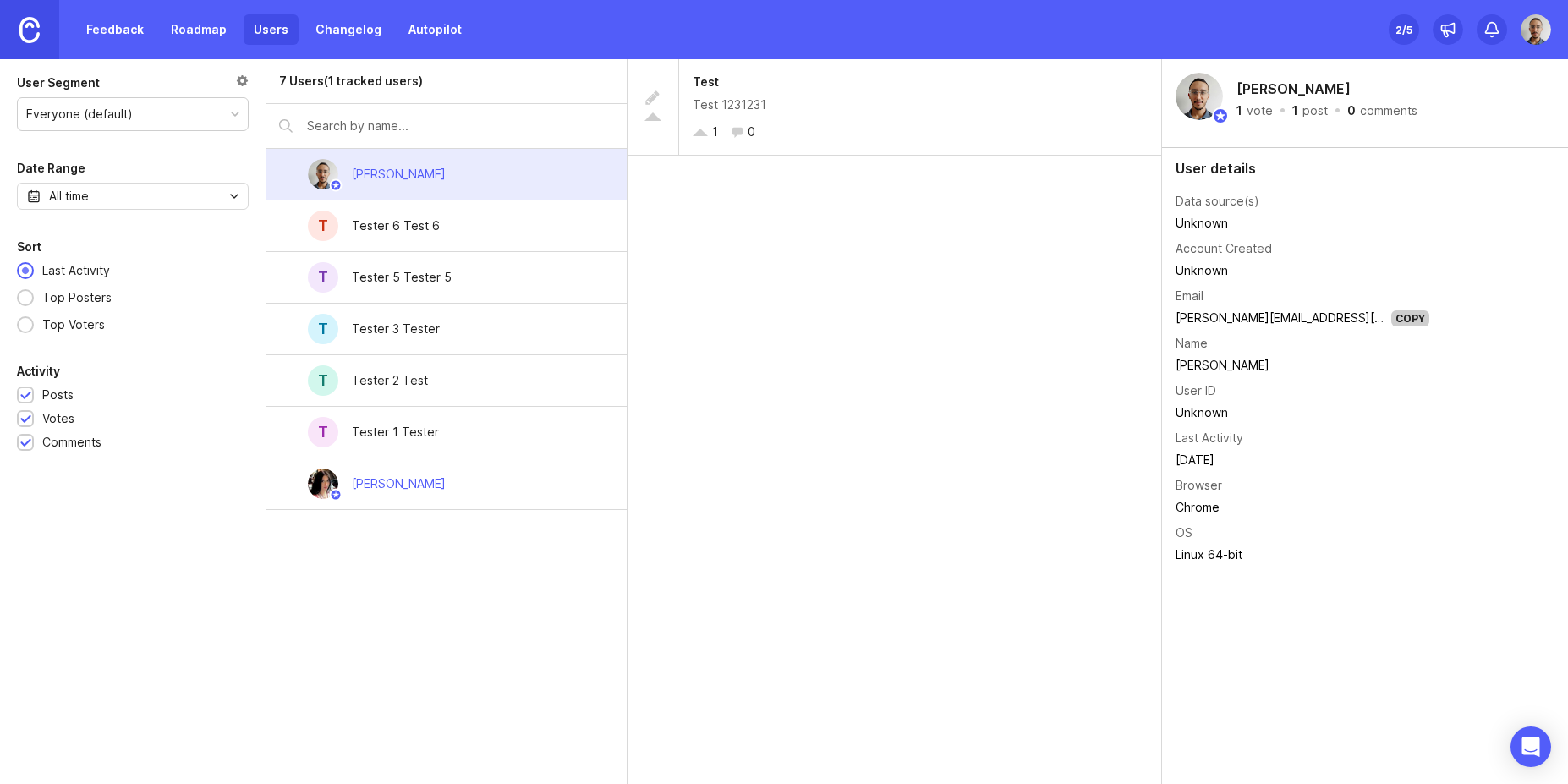
click at [23, 23] on img at bounding box center [30, 30] width 20 height 26
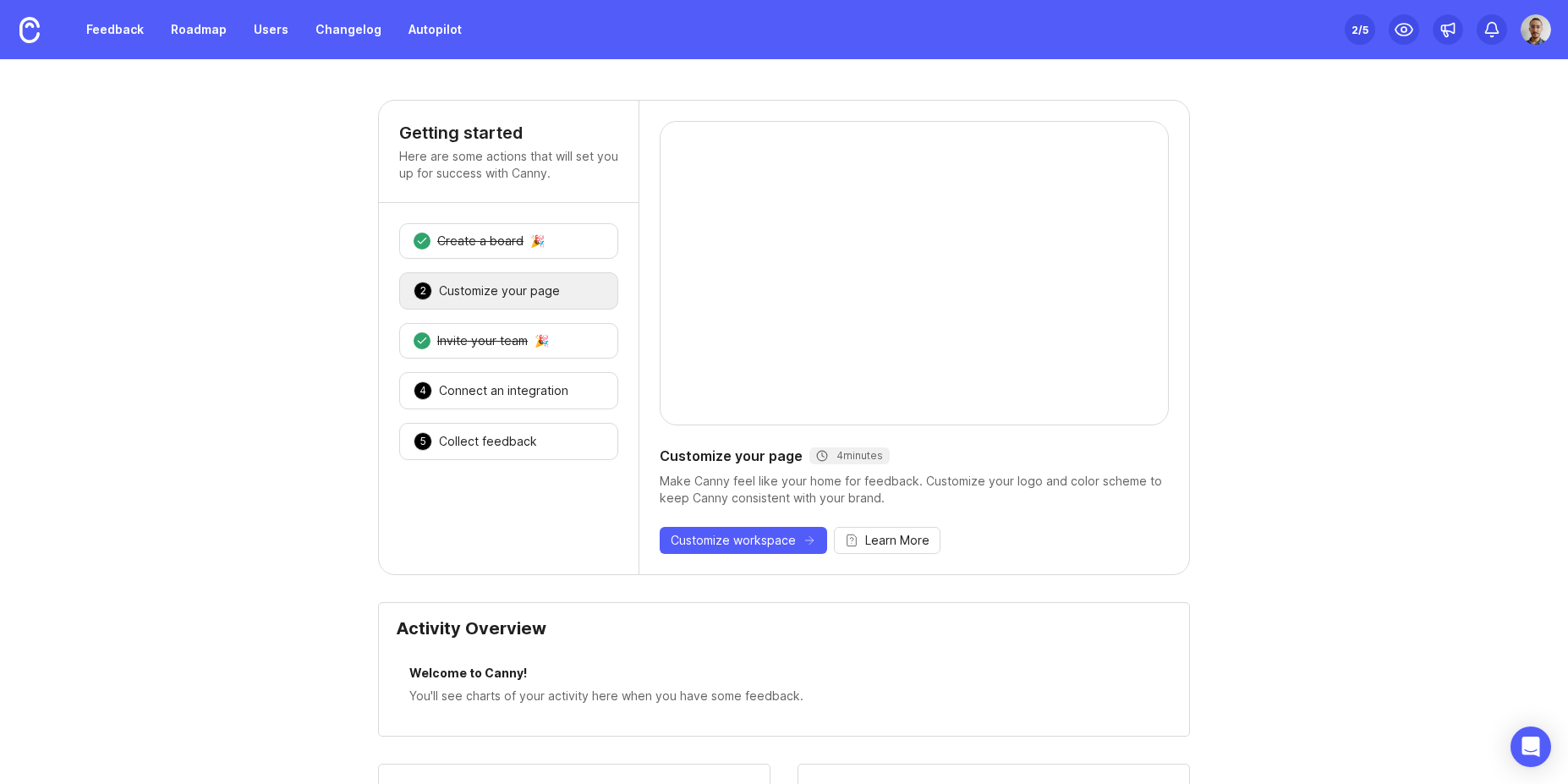
click at [1347, 34] on div "Set up Canny 2 /5" at bounding box center [1360, 30] width 31 height 24
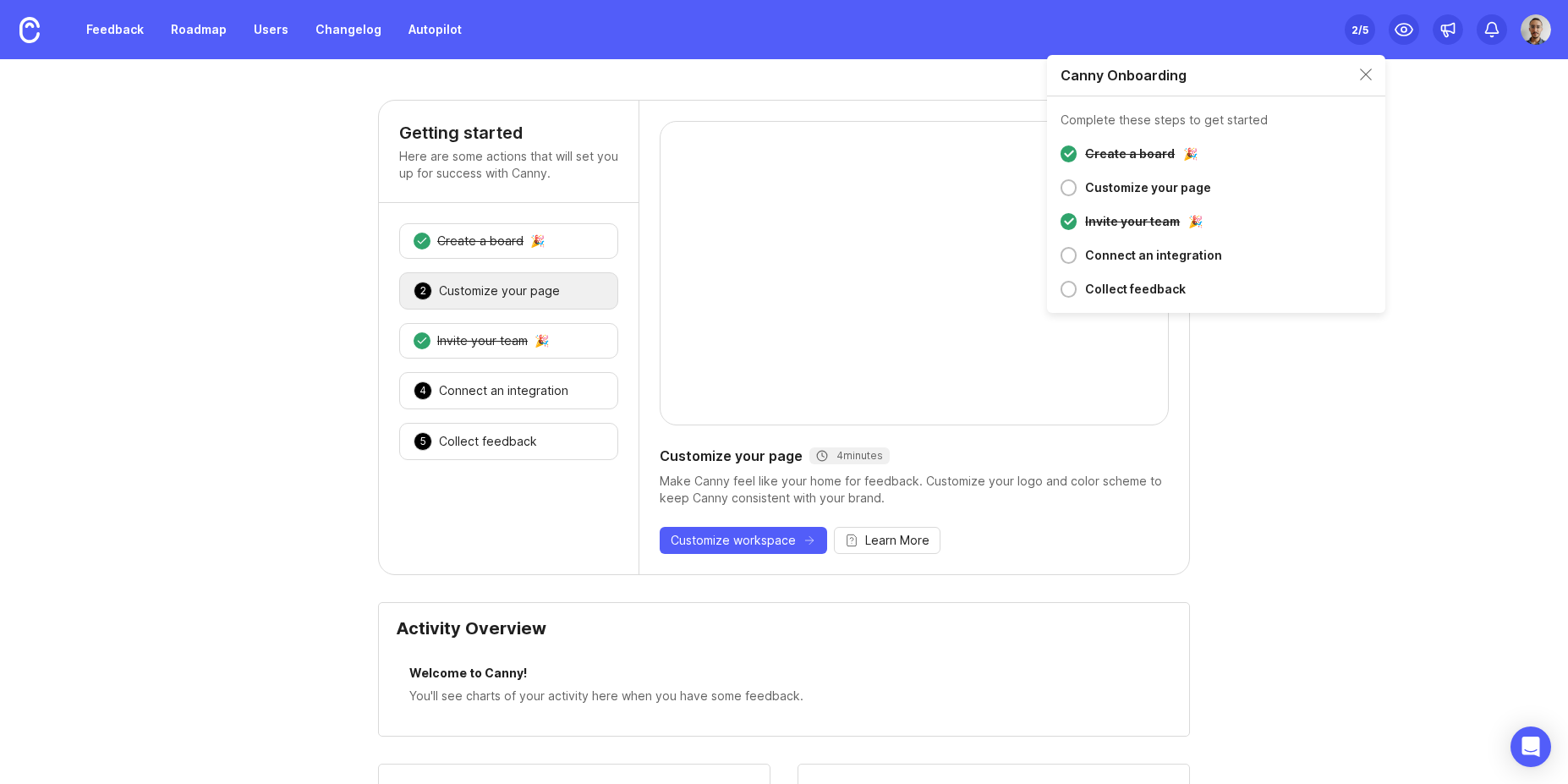
click at [1180, 71] on div "Canny Onboarding" at bounding box center [1124, 76] width 126 height 14
click at [1095, 117] on div "Complete these steps to get started" at bounding box center [1164, 120] width 207 height 12
click at [1106, 218] on div "Invite your team" at bounding box center [1132, 222] width 94 height 20
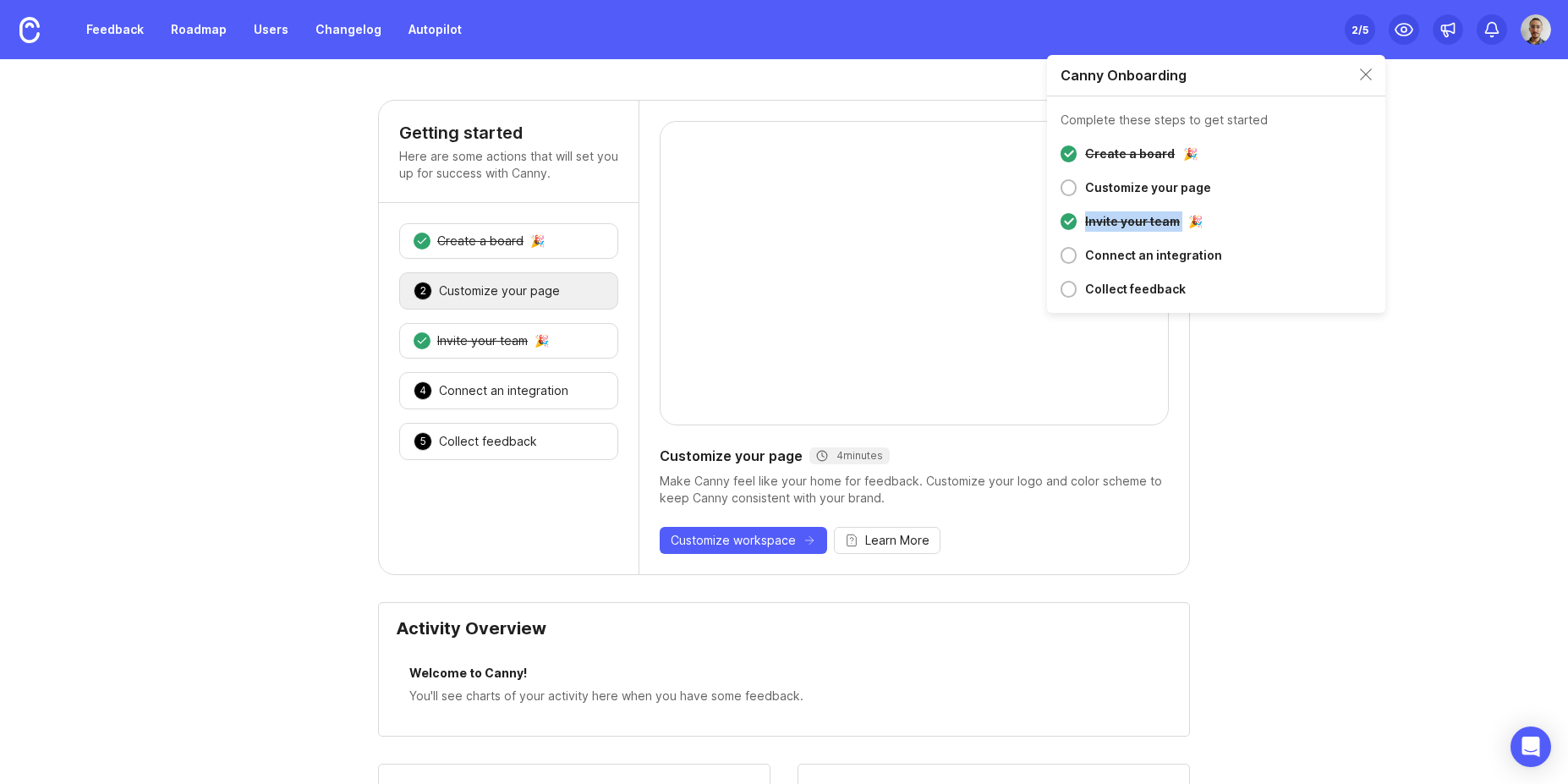
click at [1106, 218] on div "Invite your team" at bounding box center [1132, 222] width 94 height 20
click at [485, 356] on div "3 Invite your team 🎉" at bounding box center [509, 341] width 219 height 36
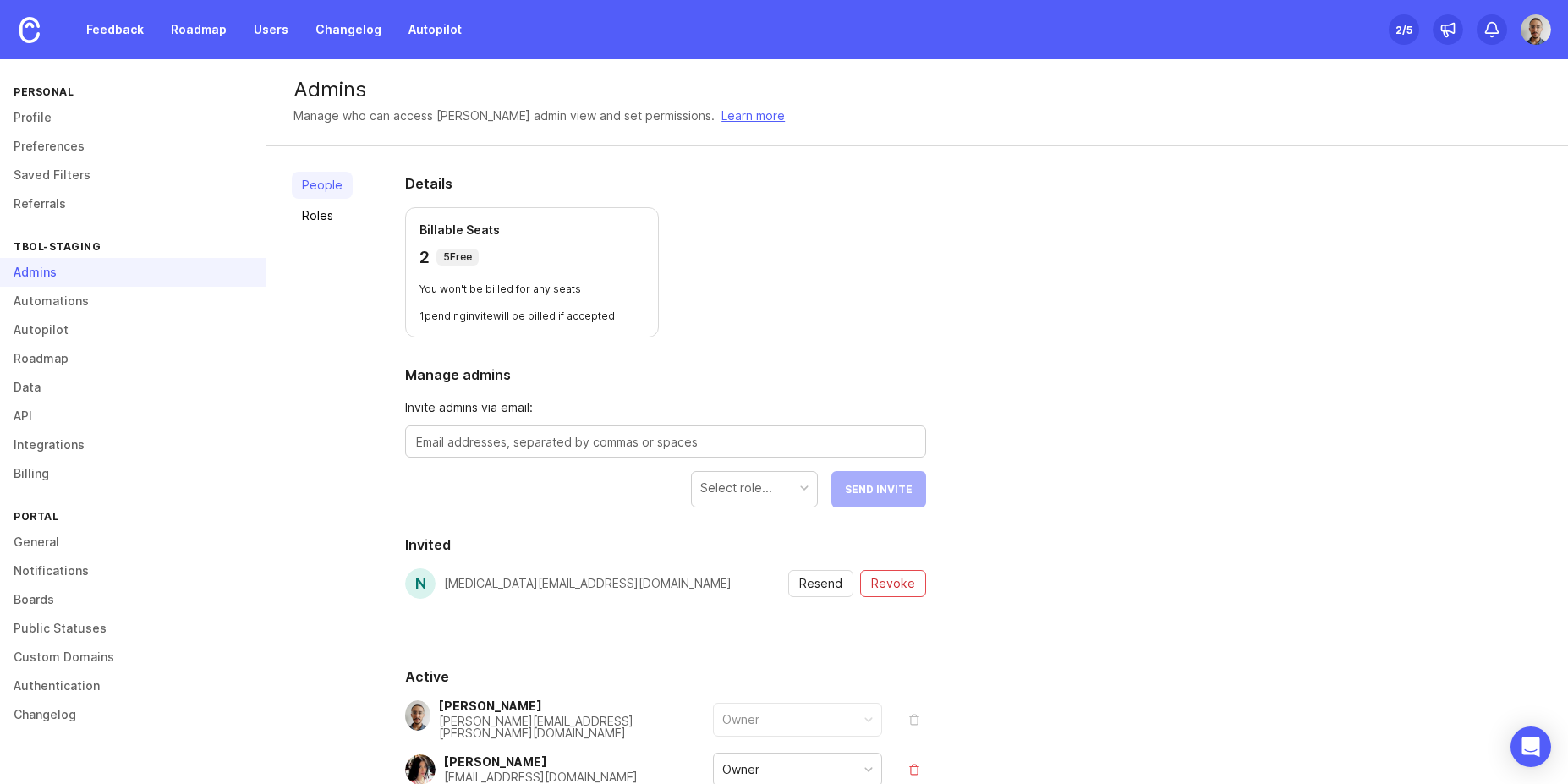
click at [574, 440] on textarea at bounding box center [665, 442] width 499 height 19
click at [522, 443] on textarea at bounding box center [665, 442] width 499 height 19
type textarea "islam.gagiev@jetrockets.com"
click at [813, 515] on div "Details Billable Seats 2 5 Free You won't be billed for any seats 1 pending inv…" at bounding box center [665, 520] width 575 height 749
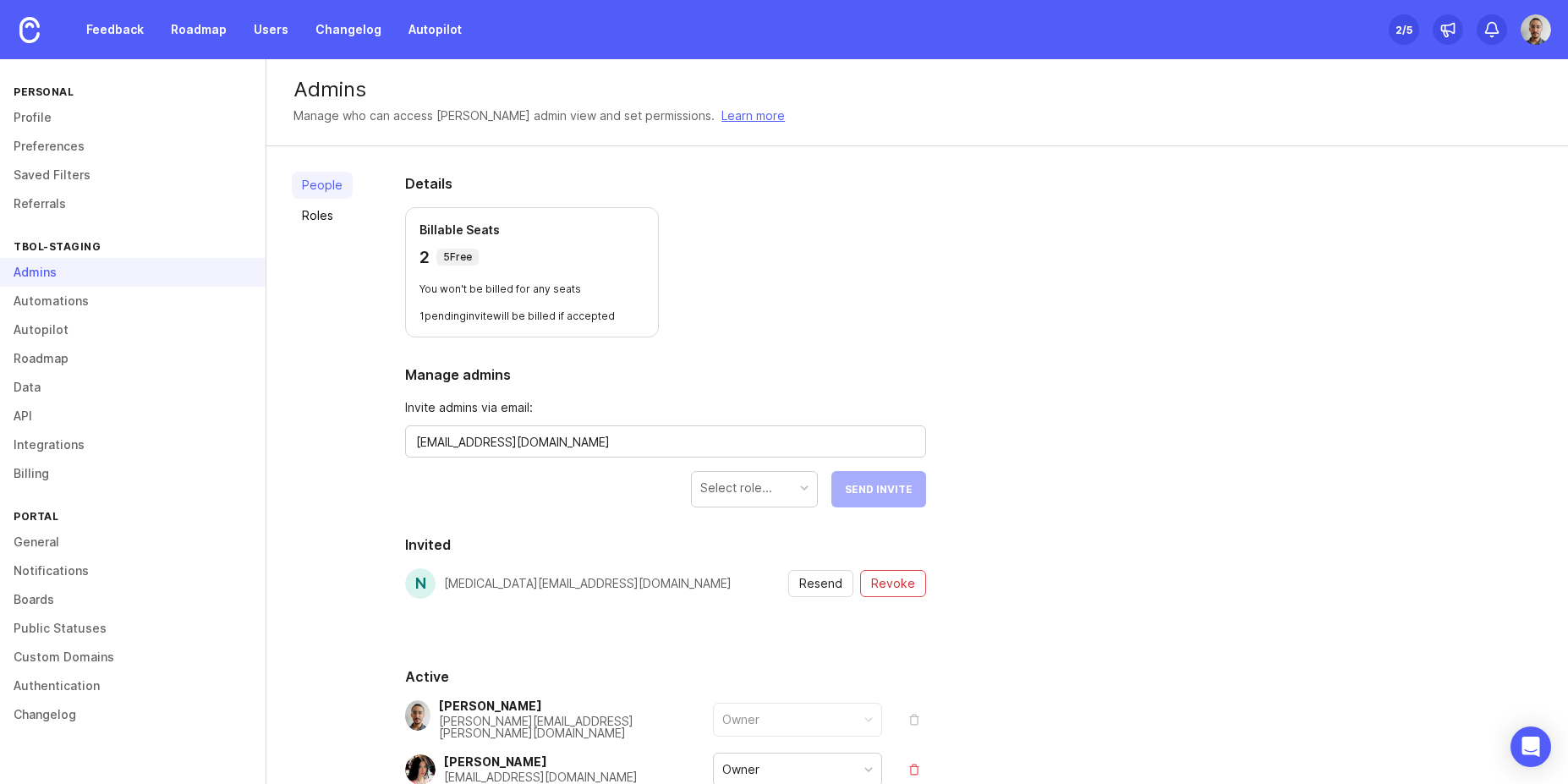
click at [795, 498] on div "Select role..." at bounding box center [754, 488] width 125 height 32
click at [862, 633] on section "Invited n nikita.butnar@jetrockets.com Resend Revoke" at bounding box center [665, 587] width 521 height 105
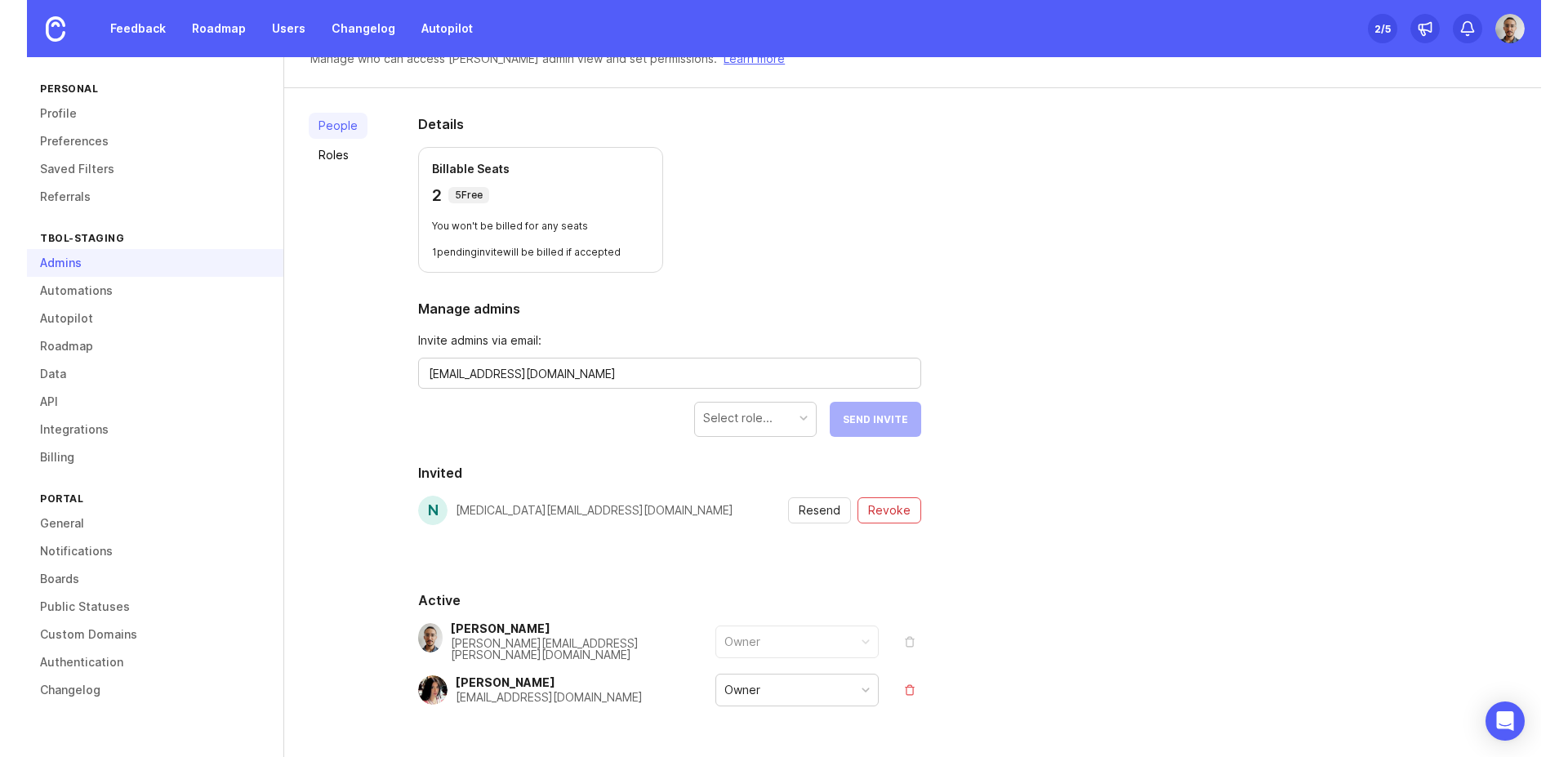
scroll to position [102, 0]
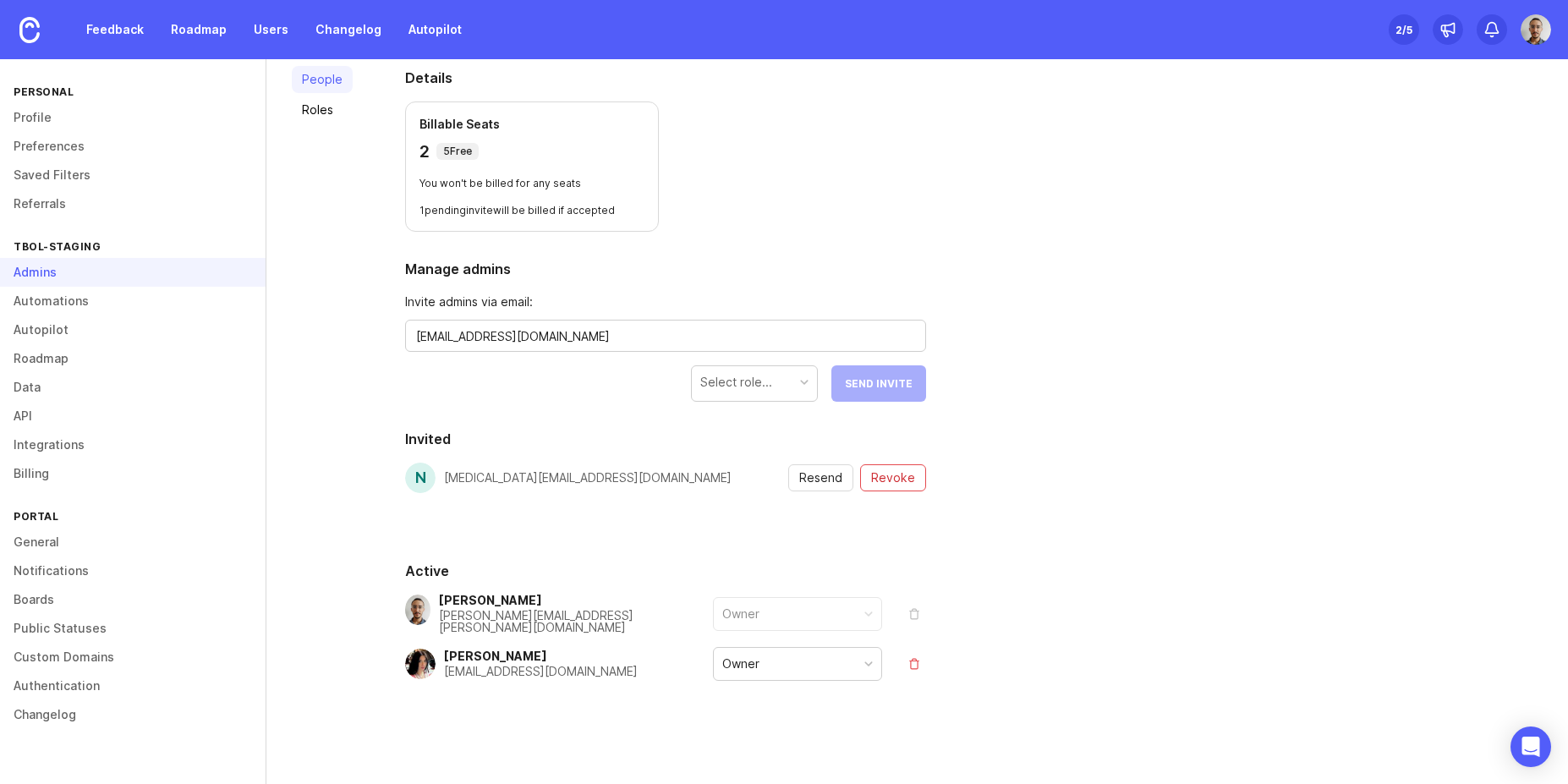
click at [767, 379] on div "Select role..." at bounding box center [736, 383] width 72 height 19
click at [595, 349] on div "islam.gagiev@jetrockets.com" at bounding box center [665, 336] width 521 height 32
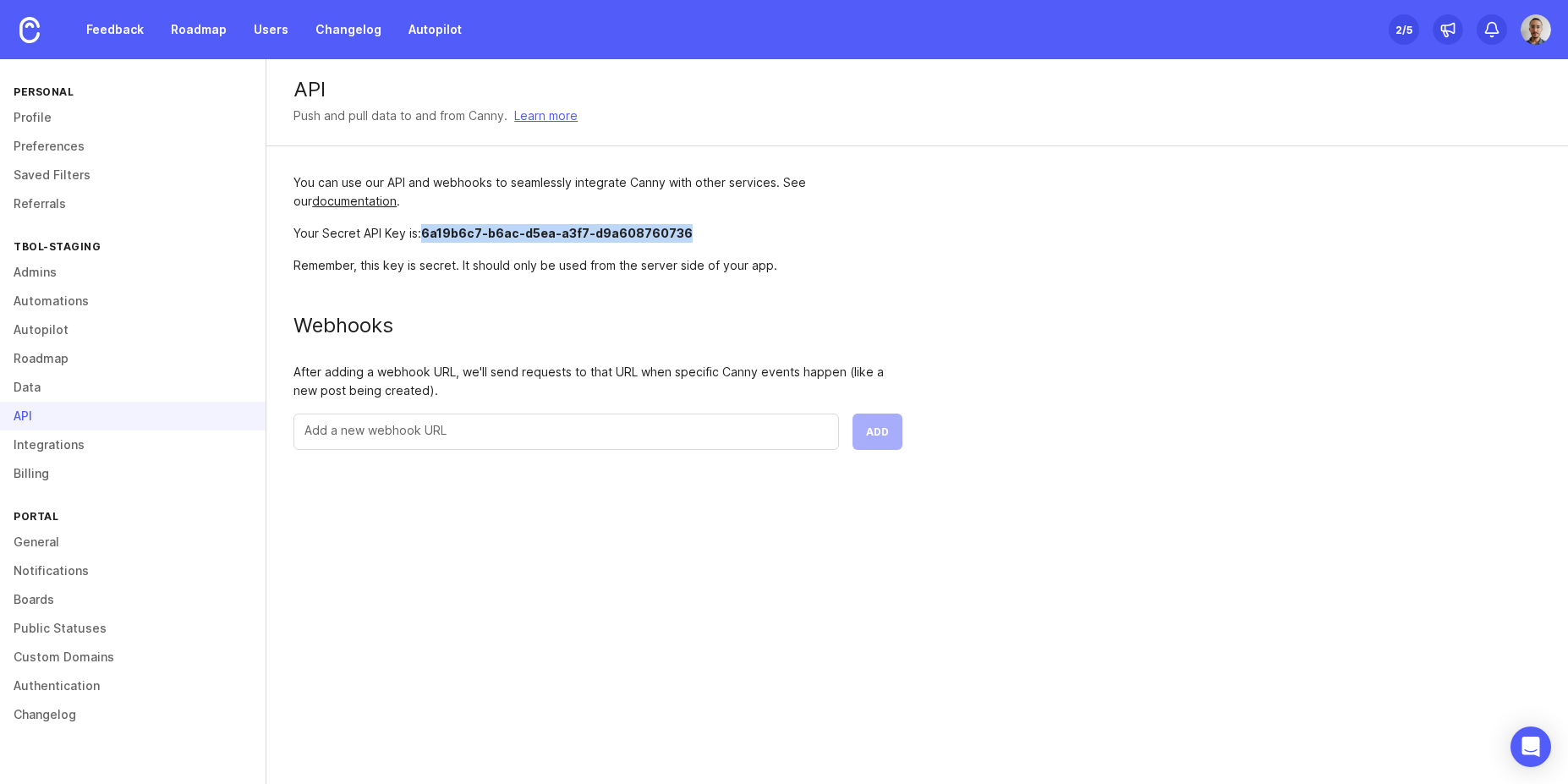
drag, startPoint x: 678, startPoint y: 233, endPoint x: 550, endPoint y: 304, distance: 146.4
click at [425, 233] on span "6a19b6c7-b6ac-d5ea-a3f7-d9a608760736" at bounding box center [557, 233] width 271 height 14
copy span "6a19b6c7-b6ac-d5ea-a3f7-d9a608760736"
